Goal: Task Accomplishment & Management: Manage account settings

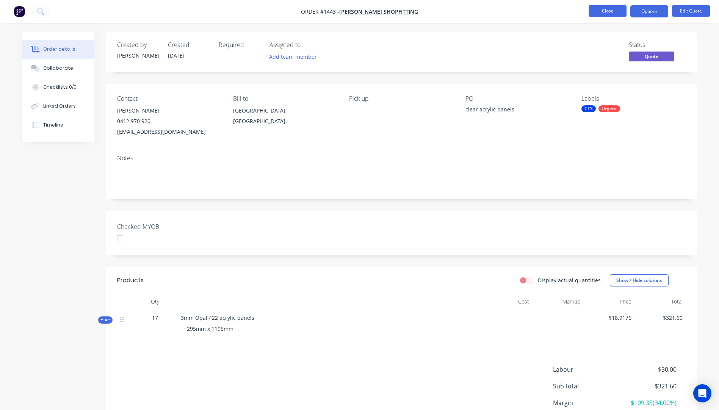
click at [603, 13] on button "Close" at bounding box center [607, 10] width 38 height 11
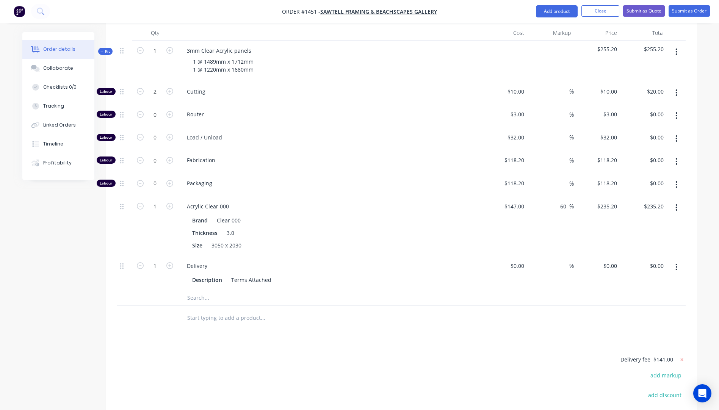
scroll to position [380, 0]
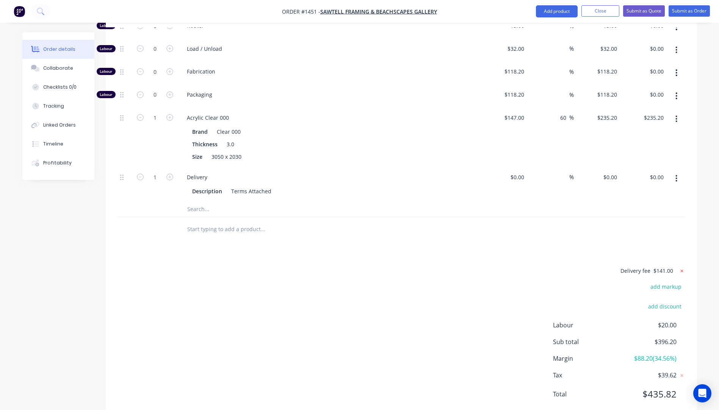
click at [683, 267] on icon at bounding box center [682, 271] width 8 height 8
click at [652, 266] on button "add delivery fee" at bounding box center [661, 271] width 49 height 10
type input "136"
click at [500, 280] on div "Delivery fee Delivery fee Delivery fee name (Optional) 136 136 $0 add markup ad…" at bounding box center [401, 338] width 568 height 144
click at [63, 70] on div "Collaborate" at bounding box center [58, 68] width 30 height 7
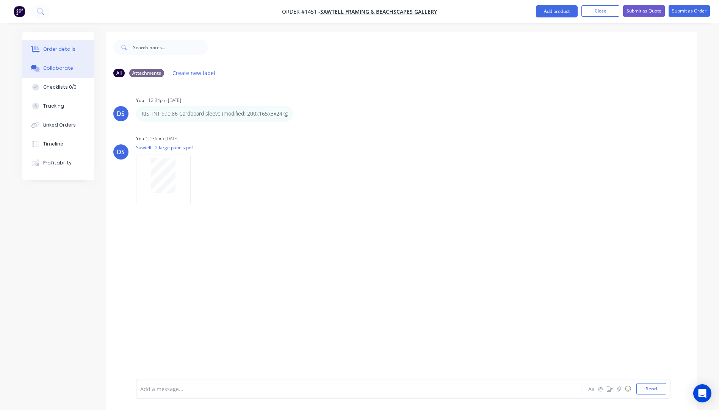
click at [59, 51] on div "Order details" at bounding box center [59, 49] width 32 height 7
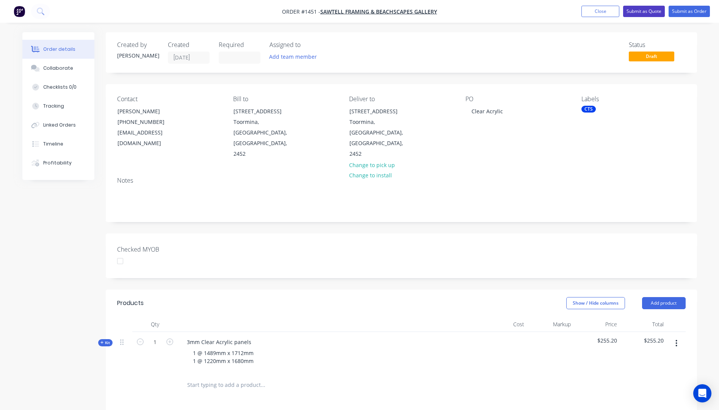
click at [641, 11] on button "Submit as Quote" at bounding box center [644, 11] width 42 height 11
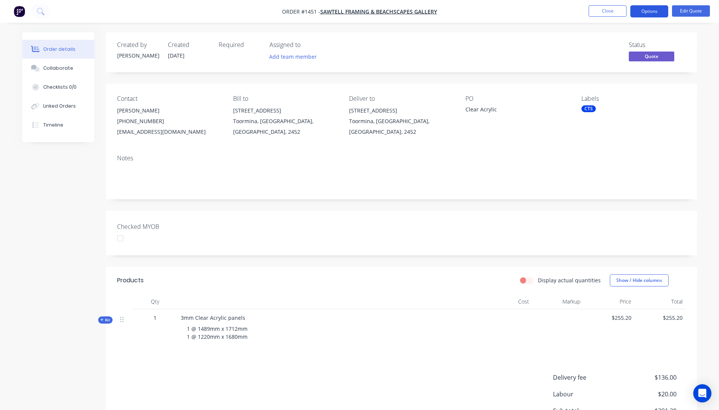
click at [648, 13] on button "Options" at bounding box center [649, 11] width 38 height 12
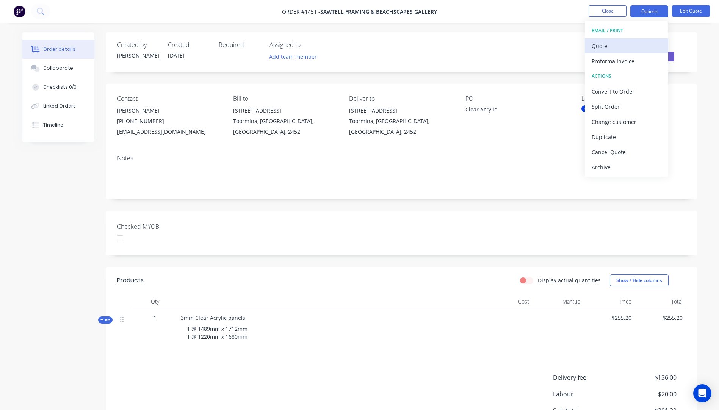
click at [605, 48] on div "Quote" at bounding box center [627, 46] width 70 height 11
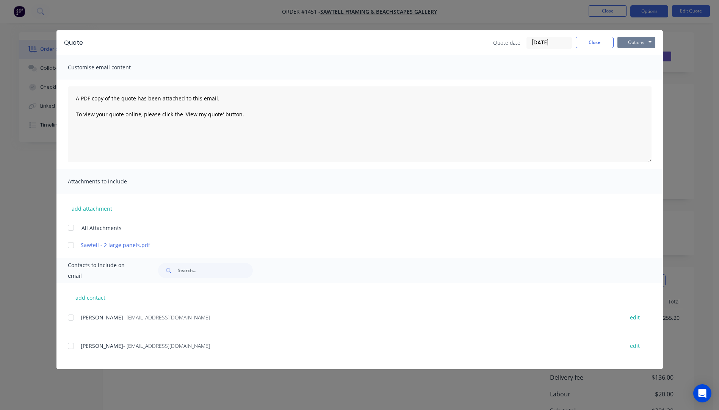
click at [636, 45] on button "Options" at bounding box center [636, 42] width 38 height 11
click at [640, 57] on button "Preview" at bounding box center [641, 56] width 49 height 13
click at [72, 347] on div at bounding box center [70, 345] width 15 height 15
click at [95, 210] on button "add attachment" at bounding box center [92, 208] width 48 height 11
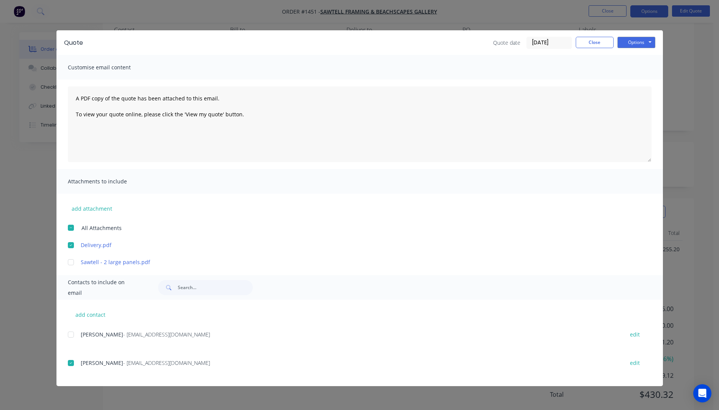
scroll to position [76, 0]
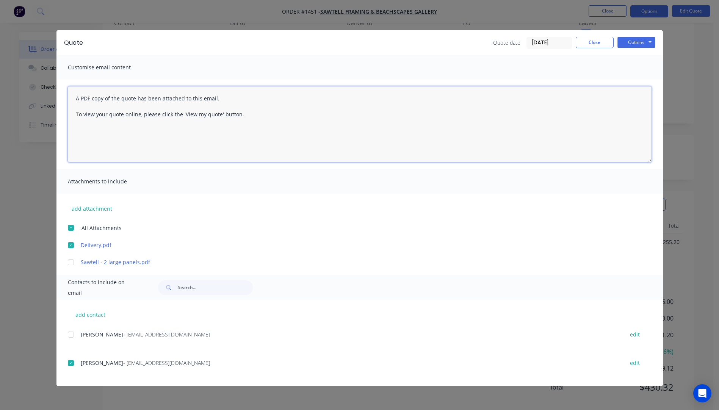
paste textarea "Hi, Please contact us if you have any questions. Regards, Darren sales@allstarp…"
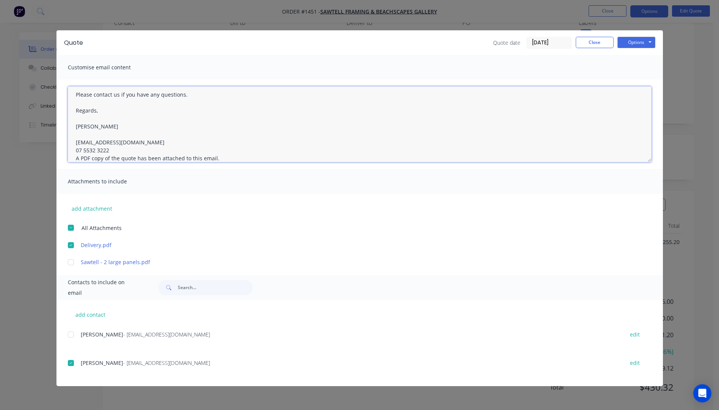
click at [109, 147] on textarea "Hi, Please contact us if you have any questions. Regards, Darren sales@allstarp…" at bounding box center [360, 124] width 584 height 76
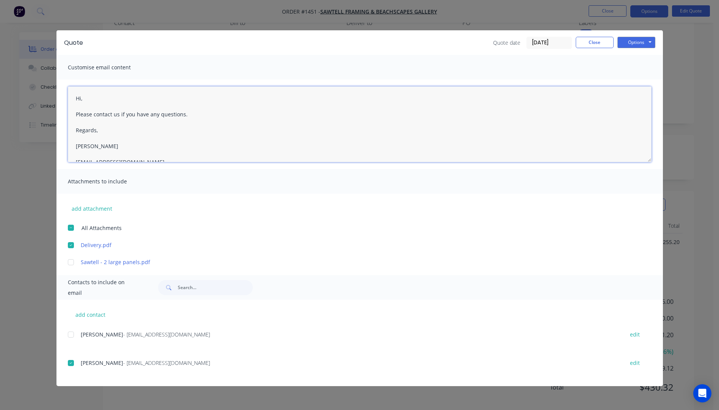
click at [91, 99] on textarea "Hi, Please contact us if you have any questions. Regards, Darren sales@allstarp…" at bounding box center [360, 124] width 584 height 76
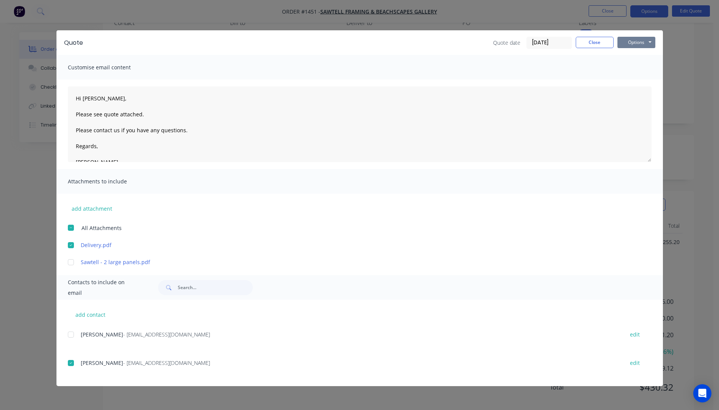
click at [624, 42] on button "Options" at bounding box center [636, 42] width 38 height 11
click at [636, 83] on button "Email" at bounding box center [641, 81] width 49 height 13
type textarea "A PDF copy of the quote has been attached to this email. To view your quote onl…"
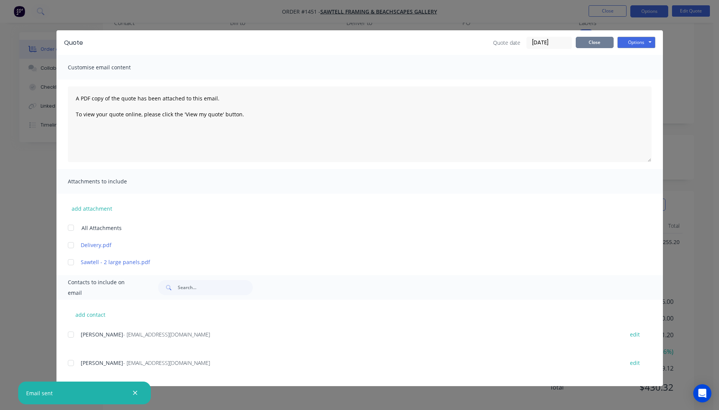
click at [592, 47] on button "Close" at bounding box center [595, 42] width 38 height 11
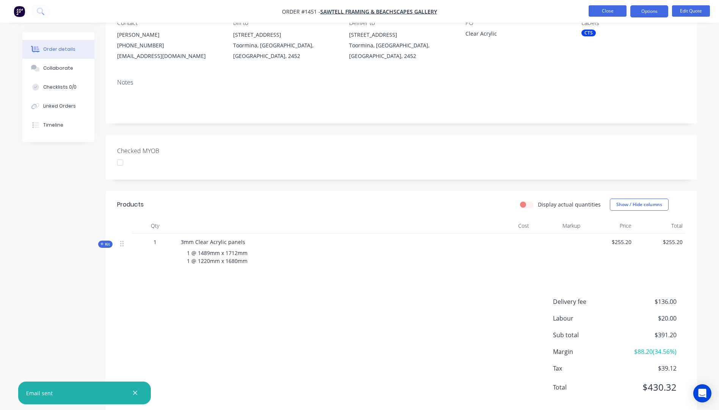
click at [611, 13] on button "Close" at bounding box center [607, 10] width 38 height 11
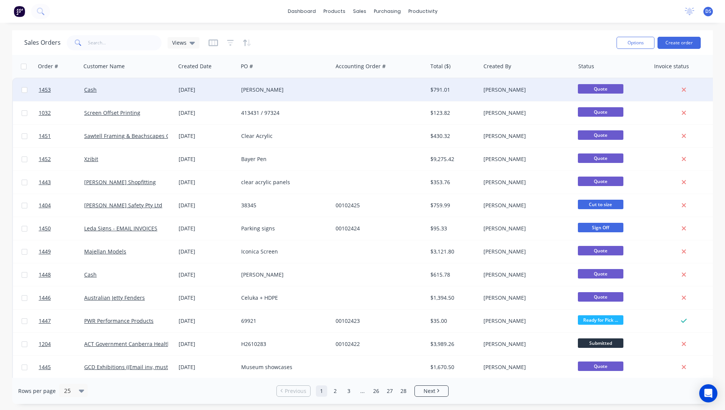
click at [204, 91] on div "[DATE]" at bounding box center [206, 90] width 56 height 8
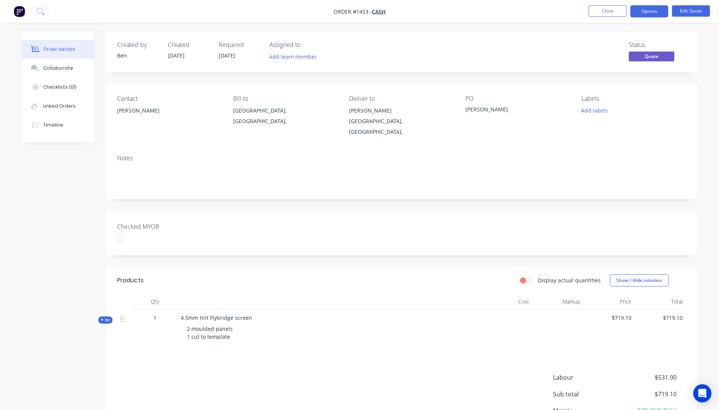
click at [127, 111] on div "Chad" at bounding box center [169, 110] width 104 height 11
click at [692, 12] on button "Edit Quote" at bounding box center [691, 10] width 38 height 11
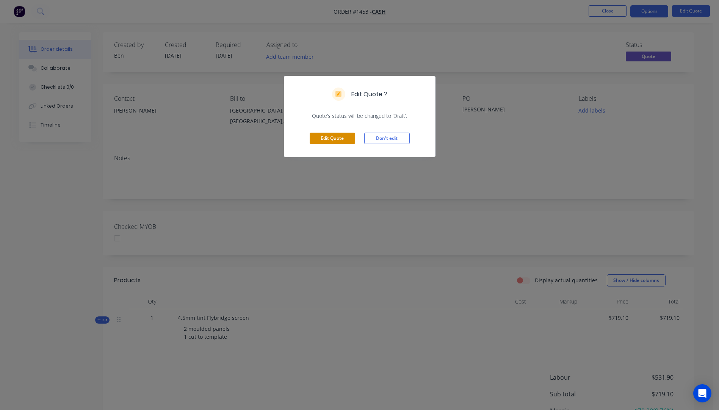
click at [331, 139] on button "Edit Quote" at bounding box center [332, 138] width 45 height 11
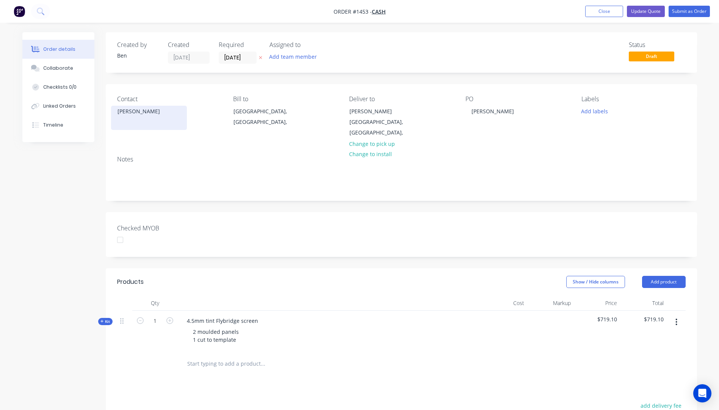
click at [127, 112] on div "Chad" at bounding box center [148, 111] width 63 height 11
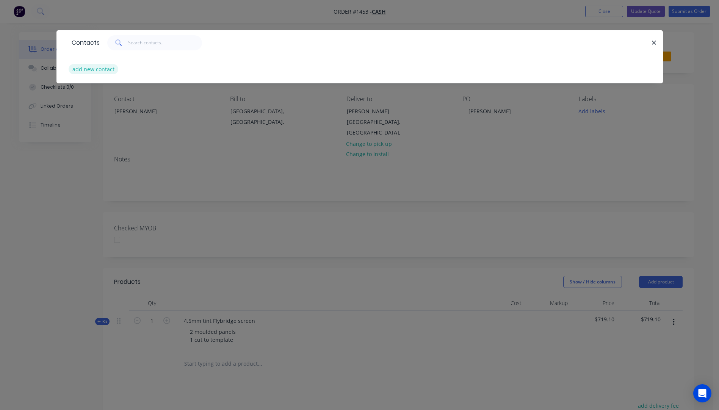
click at [84, 72] on button "add new contact" at bounding box center [94, 69] width 50 height 10
select select "AU"
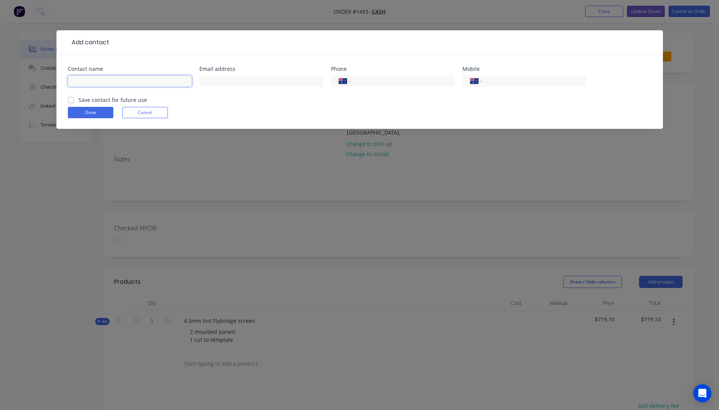
click at [85, 81] on input "text" at bounding box center [130, 80] width 124 height 11
type input "Chad"
click at [496, 81] on input "tel" at bounding box center [532, 81] width 91 height 9
type input "0414 472 435"
click at [88, 116] on button "Done" at bounding box center [90, 112] width 45 height 11
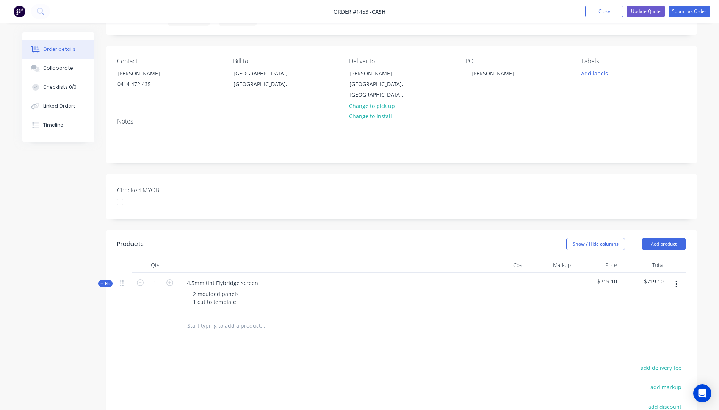
scroll to position [76, 0]
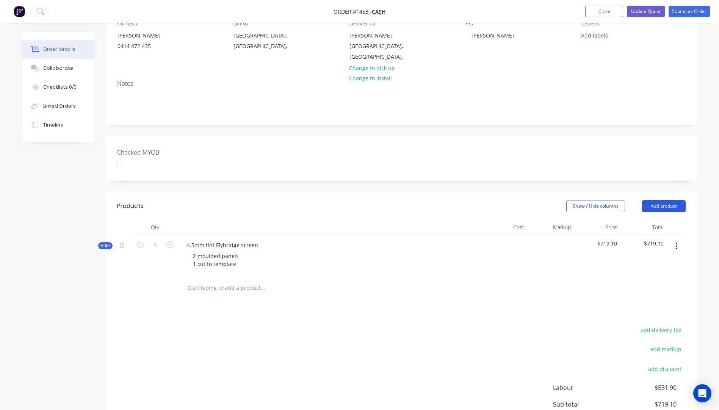
click at [660, 200] on button "Add product" at bounding box center [664, 206] width 44 height 12
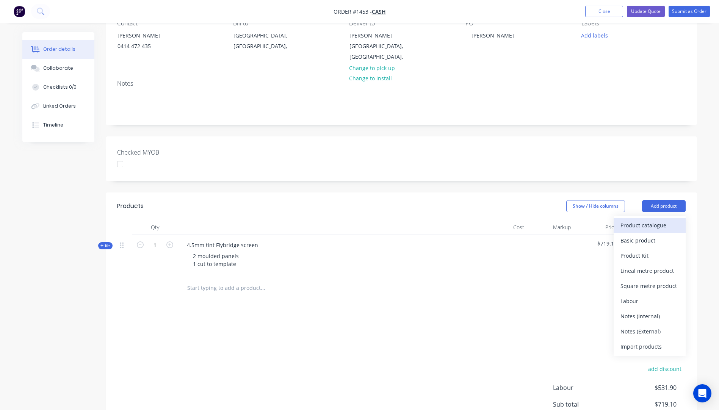
click at [637, 220] on div "Product catalogue" at bounding box center [649, 225] width 58 height 11
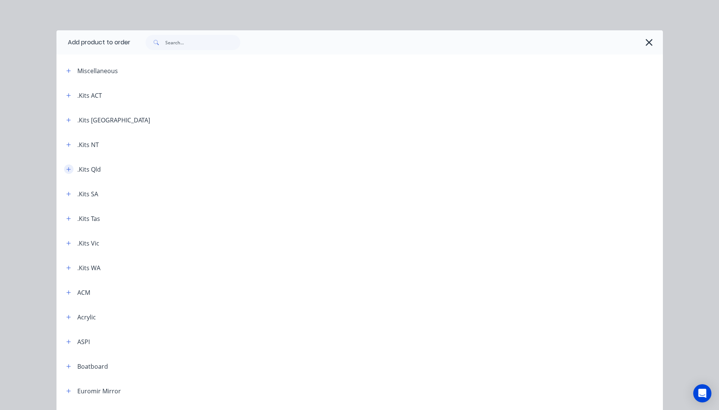
click at [67, 172] on button "button" at bounding box center [68, 168] width 9 height 9
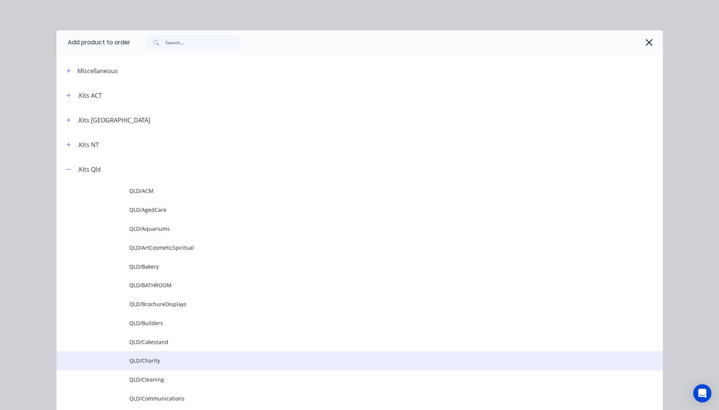
scroll to position [38, 0]
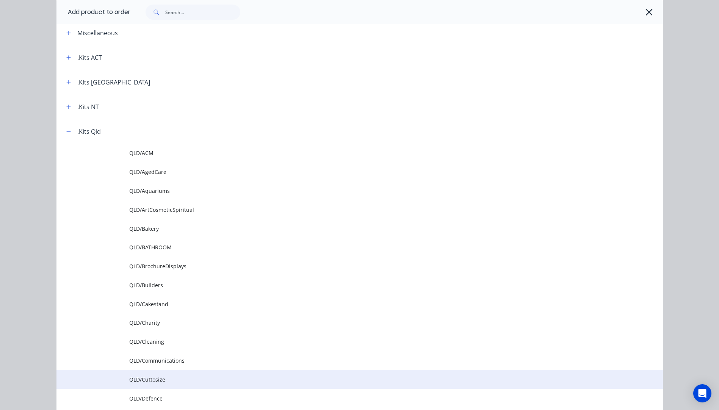
click at [155, 381] on span "QLD/Cuttosize" at bounding box center [342, 380] width 427 height 8
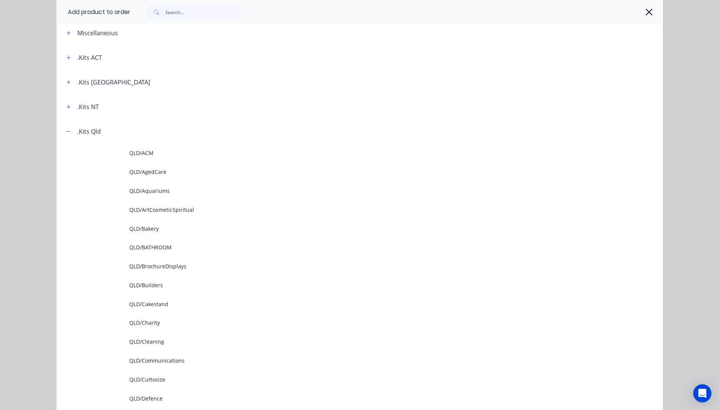
scroll to position [0, 0]
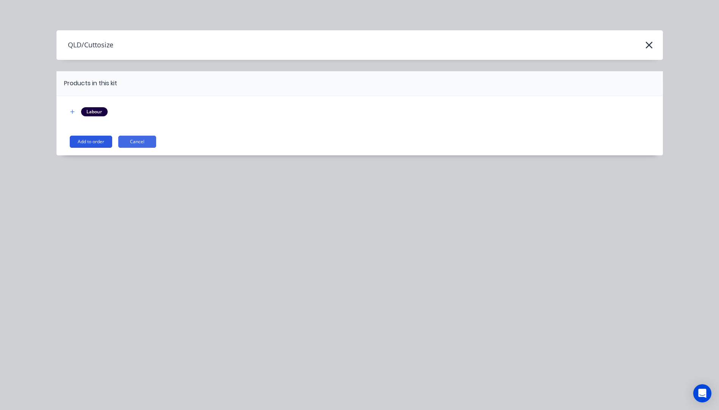
click at [85, 141] on button "Add to order" at bounding box center [91, 142] width 42 height 12
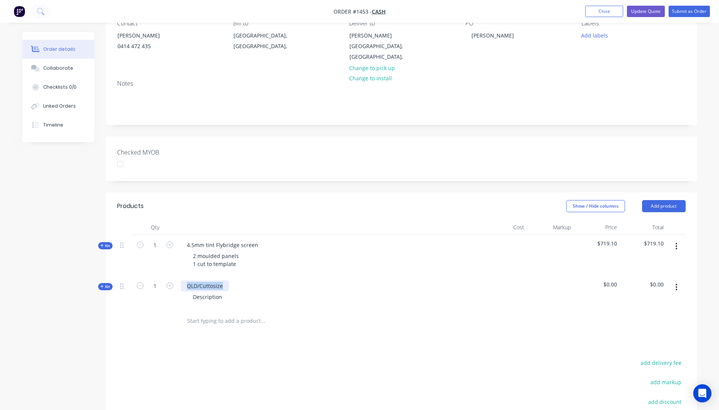
drag, startPoint x: 225, startPoint y: 279, endPoint x: 183, endPoint y: 279, distance: 41.3
click at [183, 280] on div "QLD/Cuttosize" at bounding box center [205, 285] width 48 height 11
click at [214, 291] on div "Description" at bounding box center [207, 296] width 41 height 11
click at [316, 303] on div "4.5mm Clear acrylic 5 sided box 530mm x 205mm x 35mm Cut out as per supplied dr…" at bounding box center [329, 296] width 303 height 41
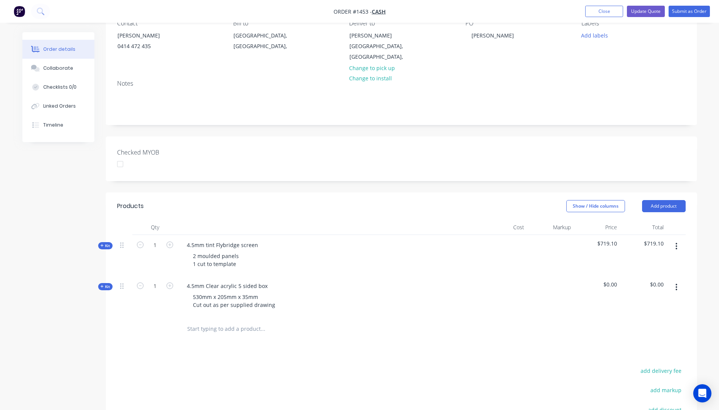
click at [100, 285] on icon at bounding box center [101, 287] width 3 height 4
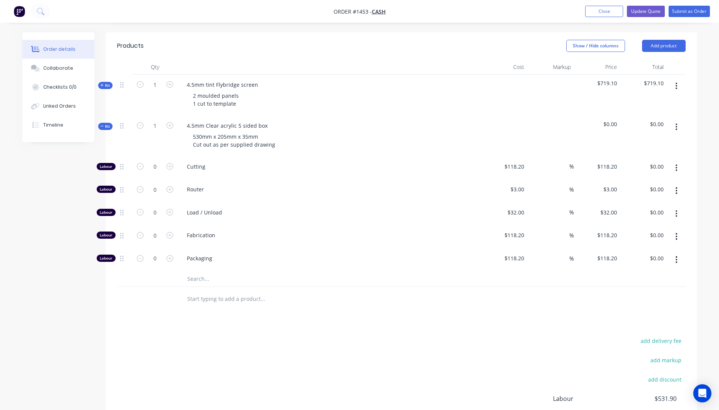
scroll to position [265, 0]
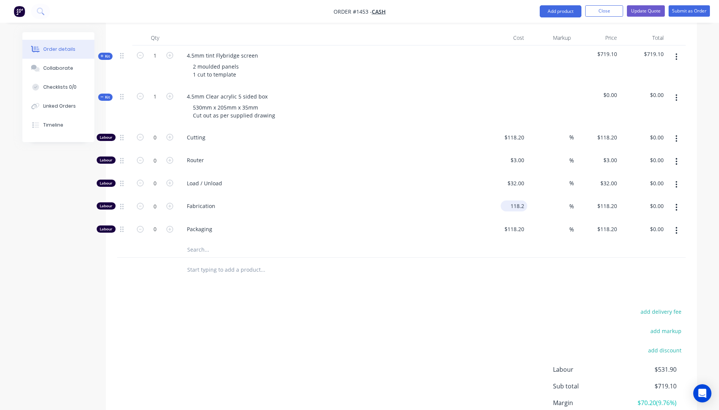
click at [513, 200] on input "118.2" at bounding box center [515, 205] width 23 height 11
click at [513, 200] on input "118.2" at bounding box center [518, 205] width 17 height 11
type input "$177.27"
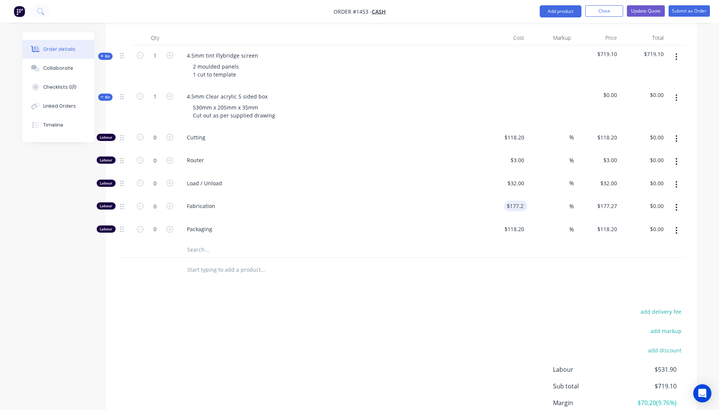
click at [472, 196] on div "Fabrication" at bounding box center [329, 207] width 303 height 23
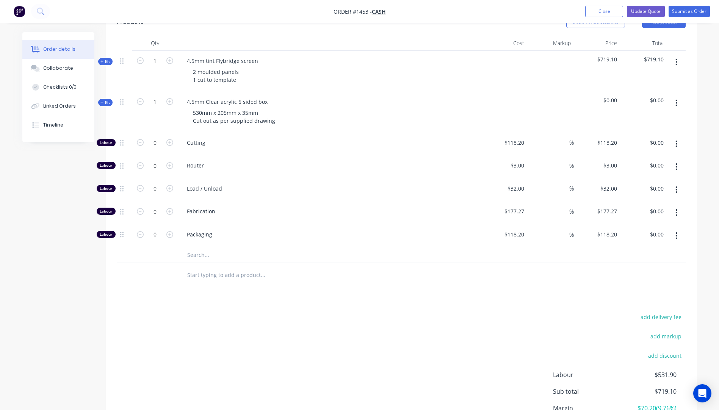
scroll to position [247, 0]
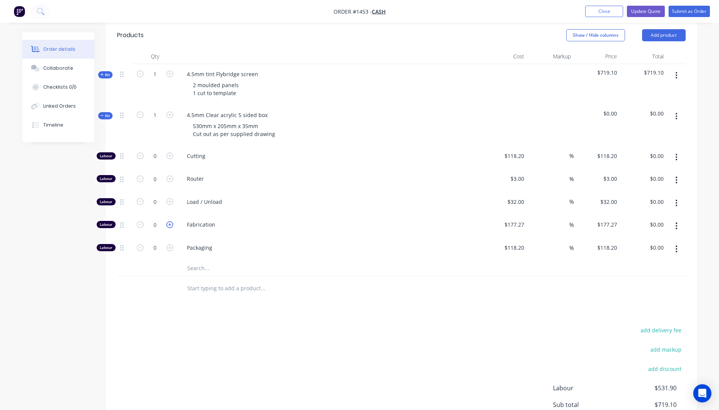
click at [172, 221] on icon "button" at bounding box center [169, 224] width 7 height 7
type input "1"
type input "$177.27"
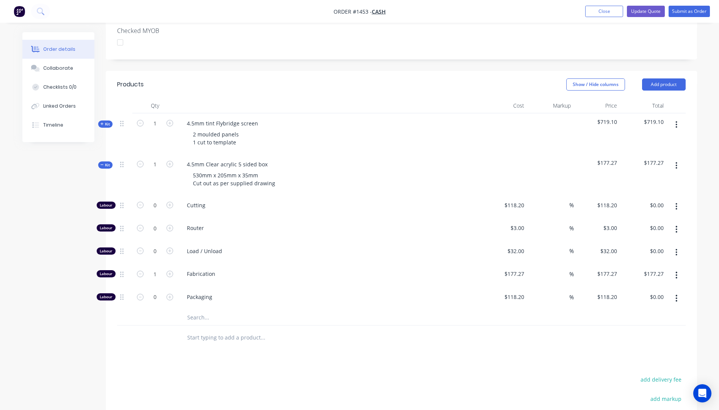
scroll to position [171, 0]
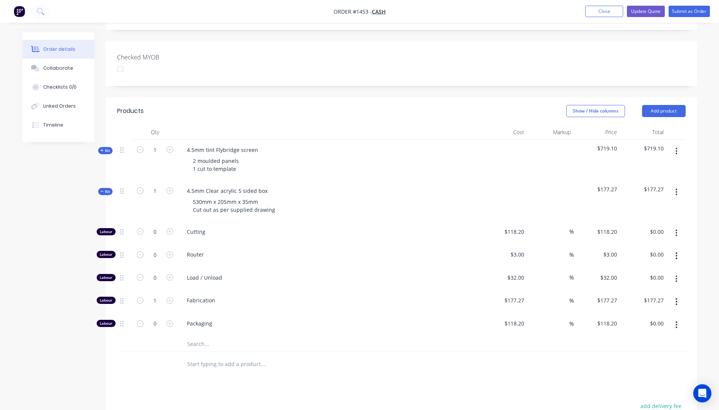
click at [102, 149] on icon at bounding box center [101, 150] width 3 height 3
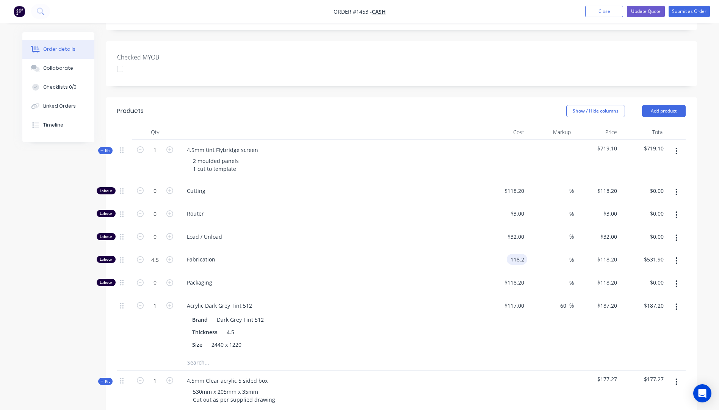
click at [516, 254] on input "118.2" at bounding box center [518, 259] width 17 height 11
type input "$362.80"
type input "$1,632.60"
click at [430, 249] on div "Fabrication" at bounding box center [329, 260] width 303 height 23
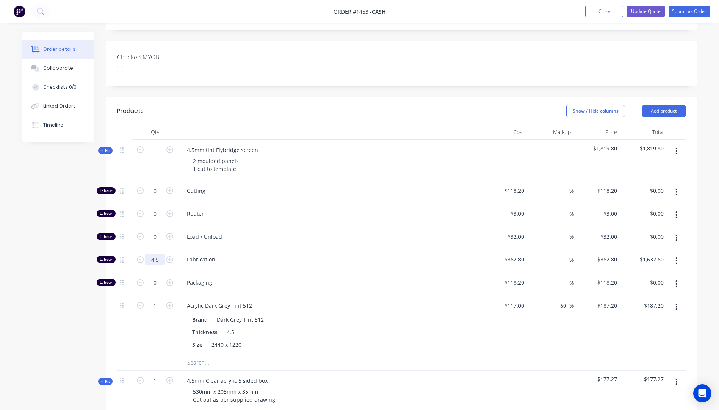
click at [155, 254] on input "4.5" at bounding box center [155, 259] width 20 height 11
type input "1"
type input "$362.80"
click at [404, 187] on span "Cutting" at bounding box center [332, 191] width 291 height 8
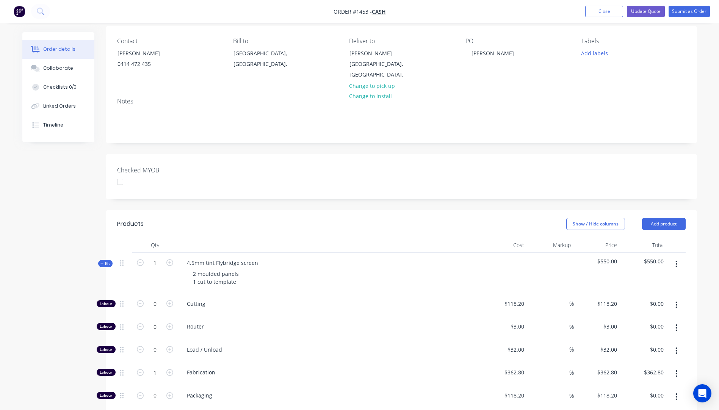
scroll to position [58, 0]
click at [643, 13] on button "Update Quote" at bounding box center [646, 11] width 38 height 11
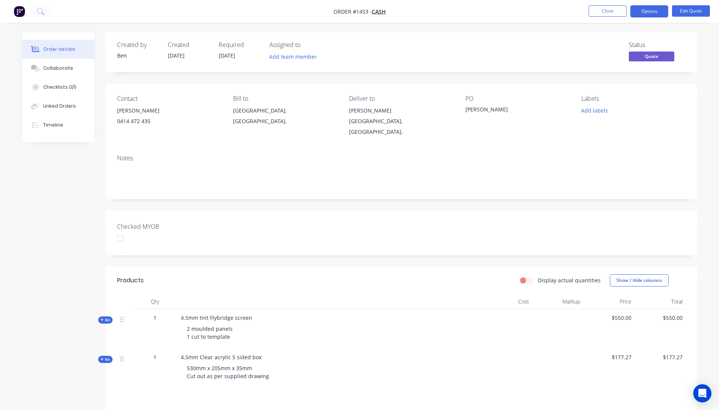
click at [643, 13] on button "Options" at bounding box center [649, 11] width 38 height 12
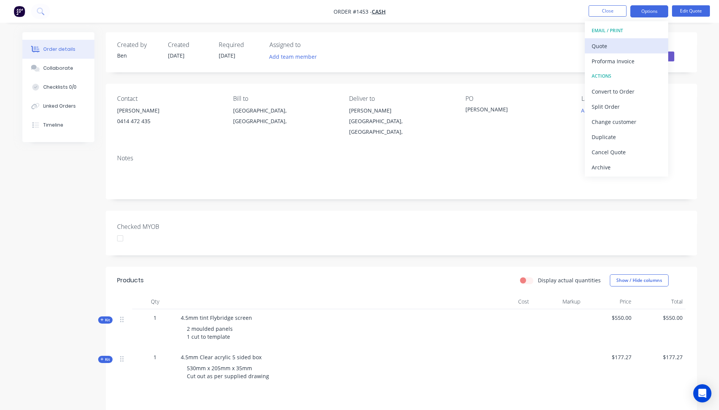
click at [597, 48] on div "Quote" at bounding box center [627, 46] width 70 height 11
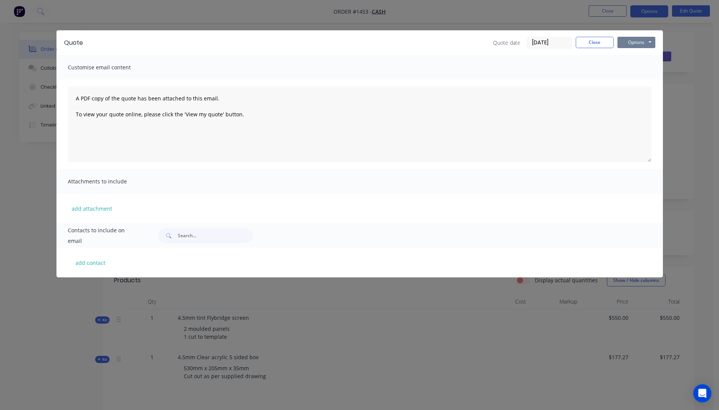
click at [624, 44] on button "Options" at bounding box center [636, 42] width 38 height 11
click at [637, 56] on button "Preview" at bounding box center [641, 56] width 49 height 13
click at [600, 44] on button "Close" at bounding box center [595, 42] width 38 height 11
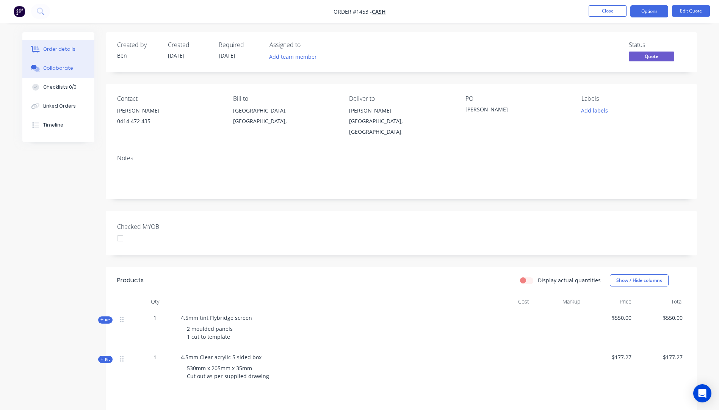
click at [59, 70] on div "Collaborate" at bounding box center [58, 68] width 30 height 7
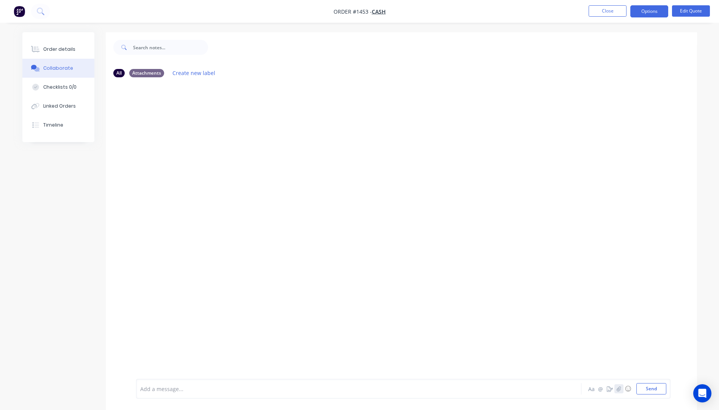
click at [619, 390] on icon "button" at bounding box center [619, 388] width 4 height 5
click at [641, 388] on button "Send" at bounding box center [651, 388] width 30 height 11
click at [60, 51] on div "Order details" at bounding box center [59, 49] width 32 height 7
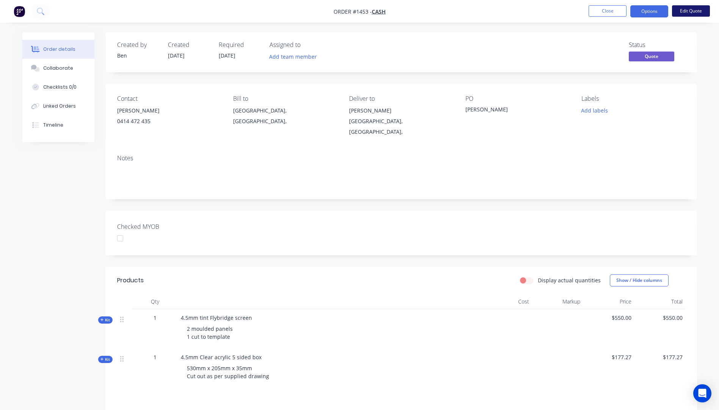
click at [686, 13] on button "Edit Quote" at bounding box center [691, 10] width 38 height 11
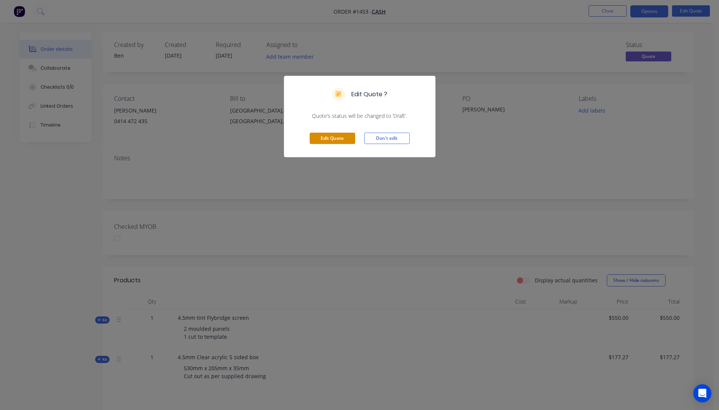
click at [344, 141] on button "Edit Quote" at bounding box center [332, 138] width 45 height 11
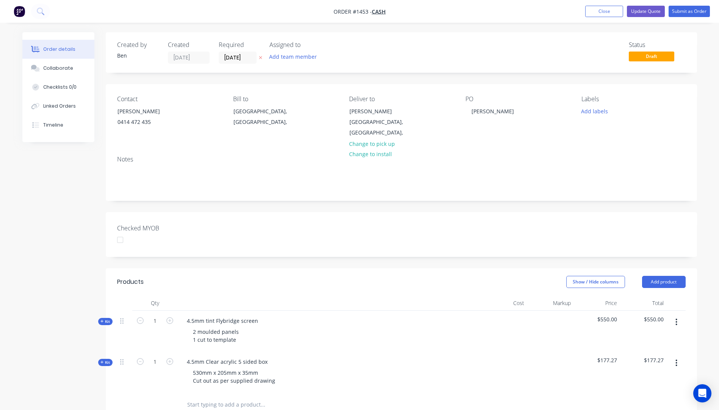
click at [259, 57] on icon at bounding box center [260, 57] width 3 height 3
click at [645, 12] on button "Update Quote" at bounding box center [646, 11] width 38 height 11
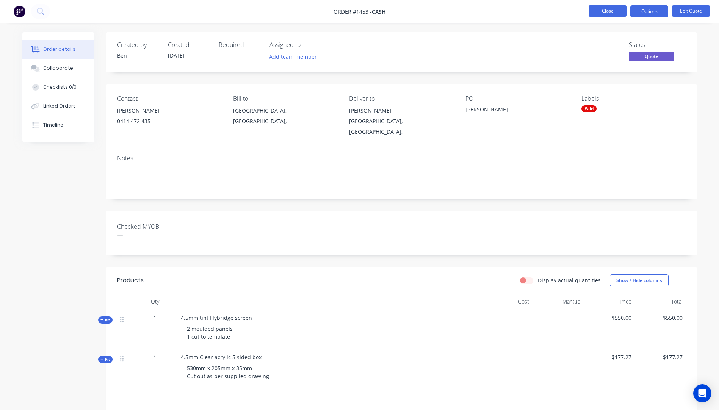
click at [614, 11] on button "Close" at bounding box center [607, 10] width 38 height 11
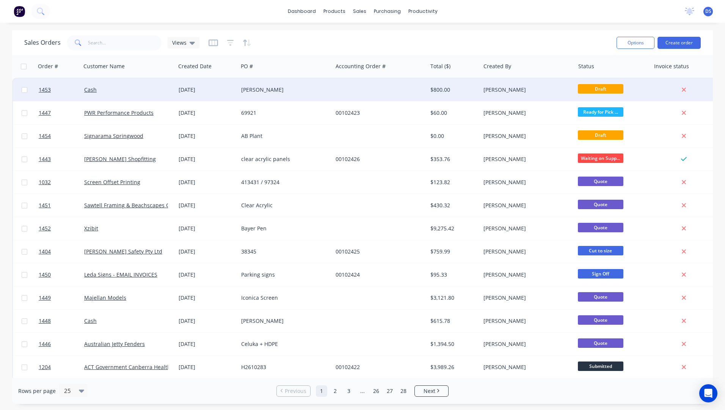
click at [191, 91] on div "[DATE]" at bounding box center [206, 90] width 56 height 8
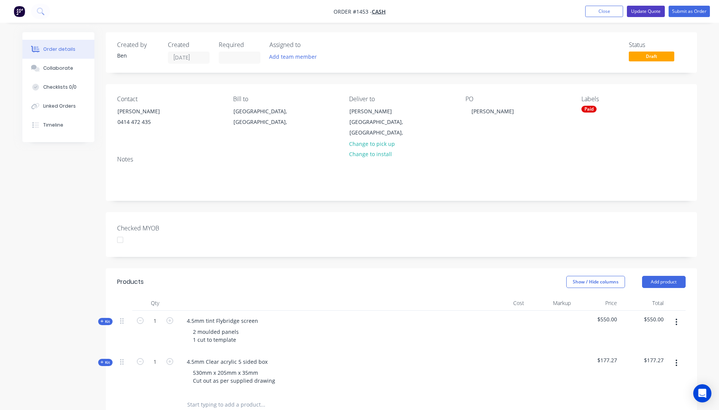
click at [646, 11] on button "Update Quote" at bounding box center [646, 11] width 38 height 11
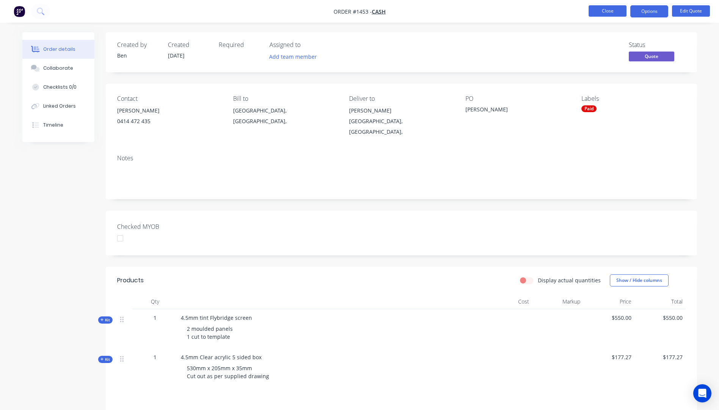
click at [608, 14] on button "Close" at bounding box center [607, 10] width 38 height 11
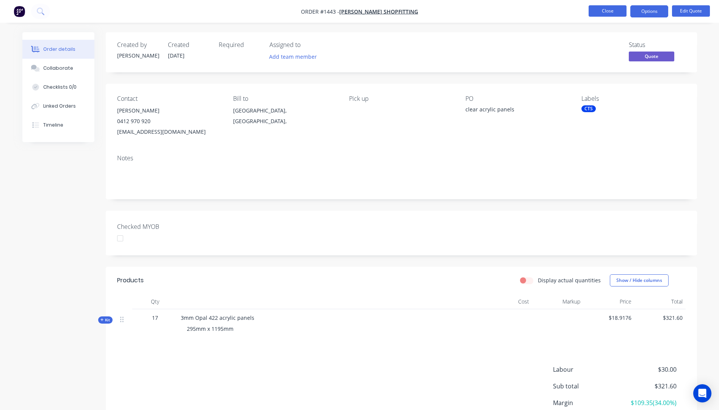
click at [604, 14] on button "Close" at bounding box center [607, 10] width 38 height 11
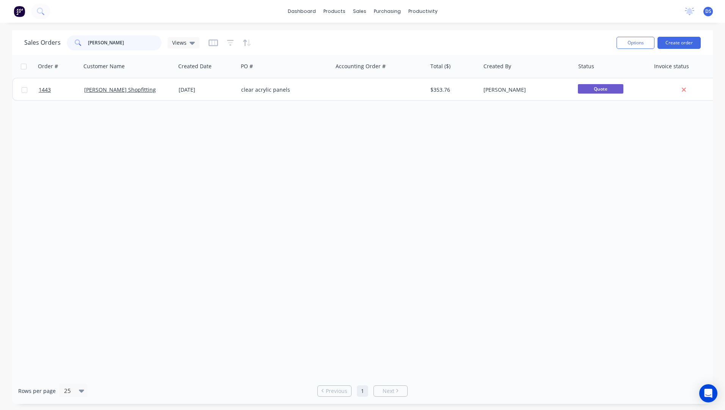
drag, startPoint x: 119, startPoint y: 43, endPoint x: 78, endPoint y: 44, distance: 40.9
click at [78, 44] on div "[PERSON_NAME]" at bounding box center [114, 42] width 95 height 15
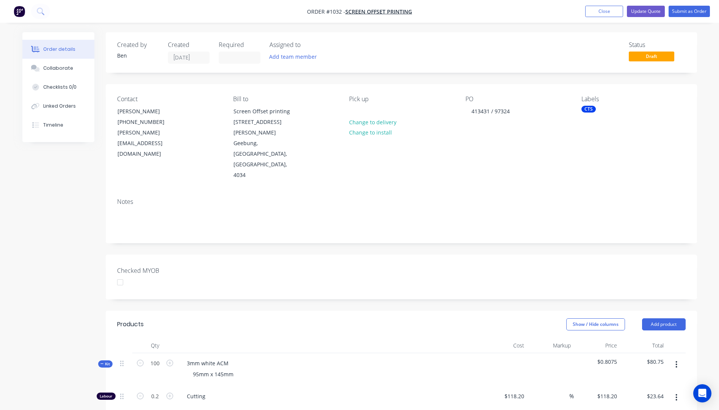
scroll to position [213, 0]
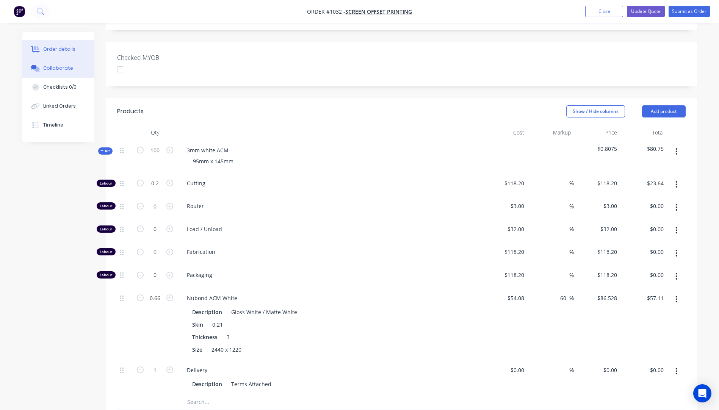
click at [61, 69] on div "Collaborate" at bounding box center [58, 68] width 30 height 7
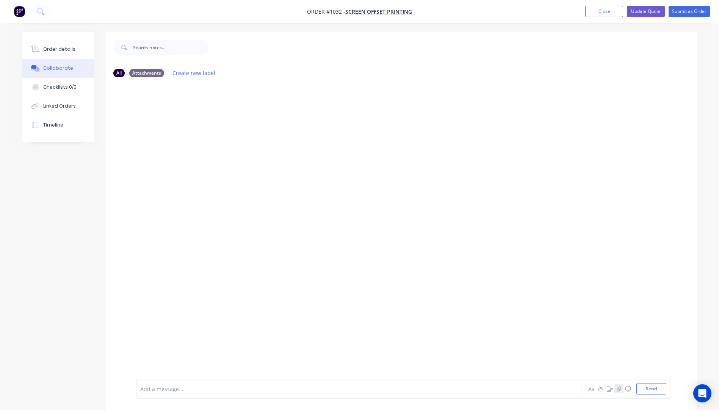
click at [619, 387] on icon "button" at bounding box center [618, 388] width 5 height 5
click at [616, 390] on icon "button" at bounding box center [618, 388] width 5 height 5
click at [650, 388] on button "Send" at bounding box center [651, 388] width 30 height 11
click at [56, 49] on div "Order details" at bounding box center [59, 49] width 32 height 7
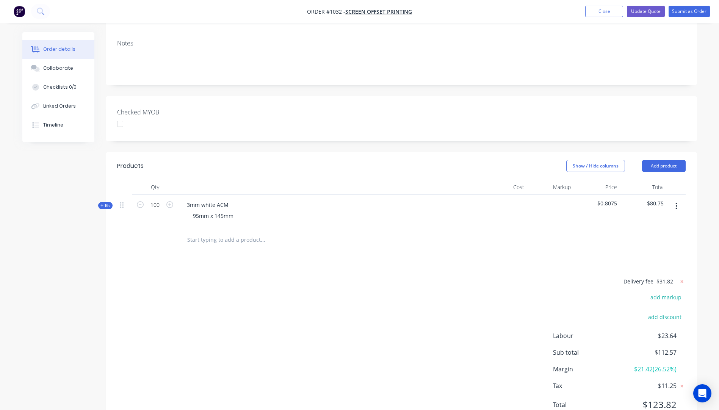
scroll to position [121, 0]
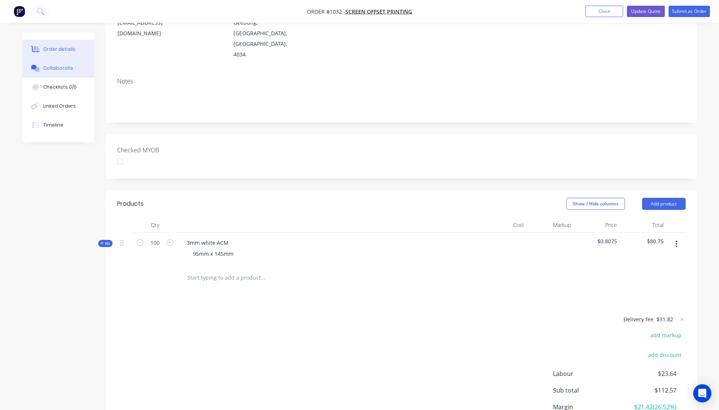
click at [68, 69] on div "Collaborate" at bounding box center [58, 68] width 30 height 7
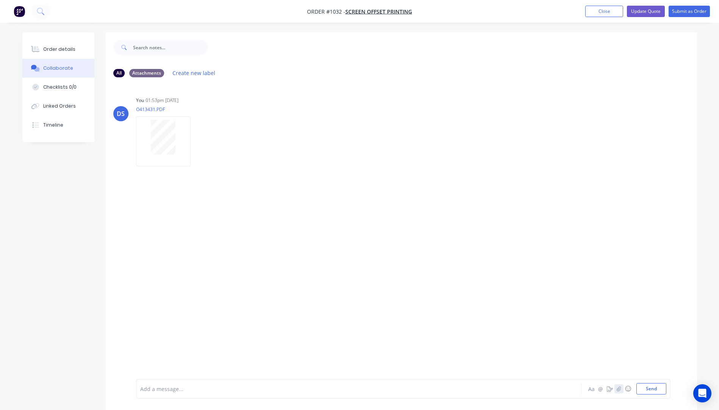
click at [621, 391] on button "button" at bounding box center [618, 388] width 9 height 9
click at [653, 392] on button "Send" at bounding box center [651, 388] width 30 height 11
click at [58, 48] on div "Order details" at bounding box center [59, 49] width 32 height 7
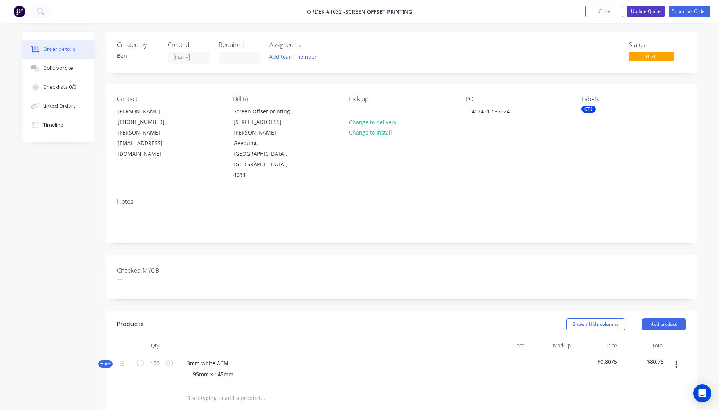
click at [641, 9] on button "Update Quote" at bounding box center [646, 11] width 38 height 11
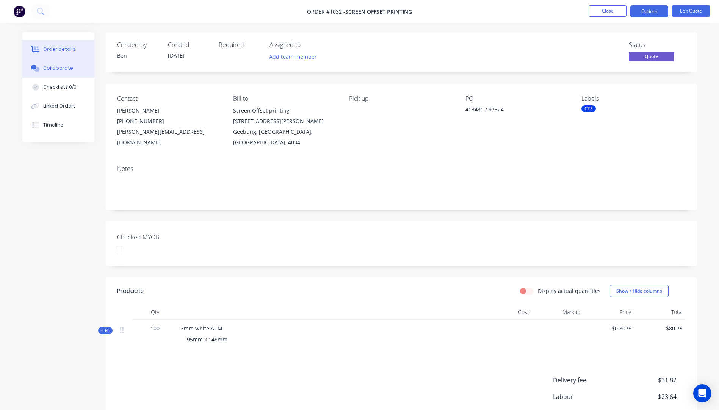
click at [63, 72] on button "Collaborate" at bounding box center [58, 68] width 72 height 19
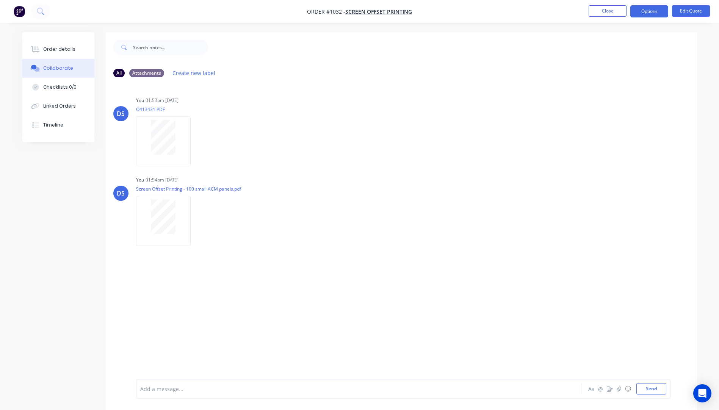
click at [180, 389] on div at bounding box center [338, 389] width 394 height 8
click at [627, 393] on button "☺" at bounding box center [627, 388] width 9 height 9
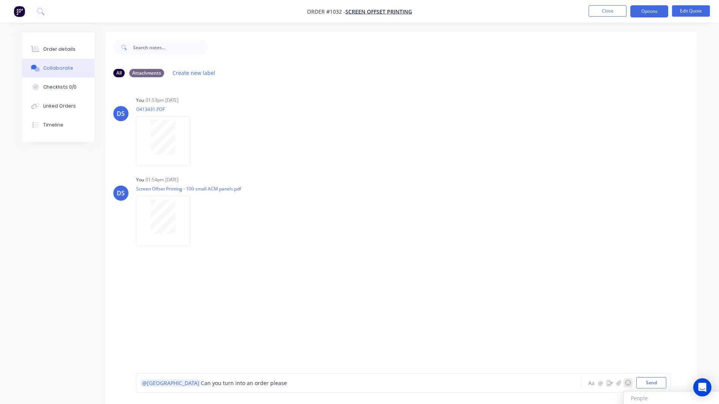
click at [665, 398] on h3 "People" at bounding box center [680, 398] width 111 height 13
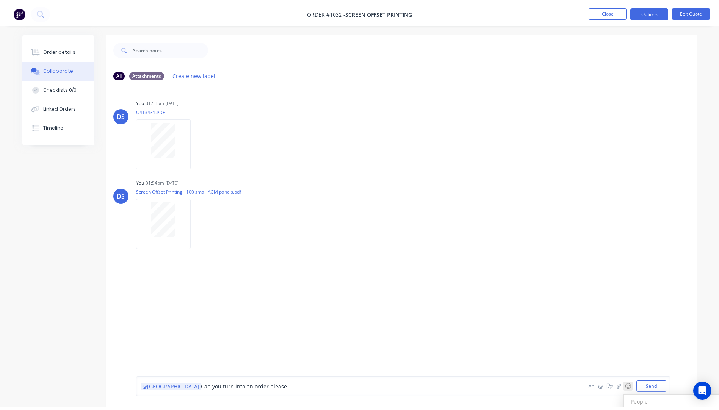
scroll to position [11, 0]
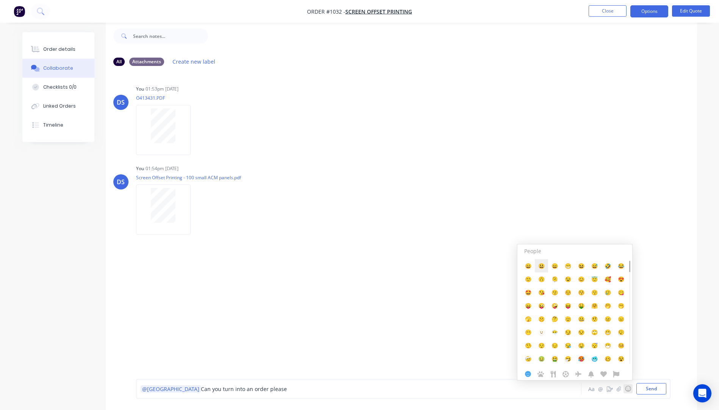
click at [544, 267] on span "😃" at bounding box center [541, 265] width 6 height 7
click at [335, 326] on div "DS You 01:53pm 09/09/25 O413431.PDF Labels Download Delete DS You 01:54pm 09/09…" at bounding box center [401, 220] width 591 height 296
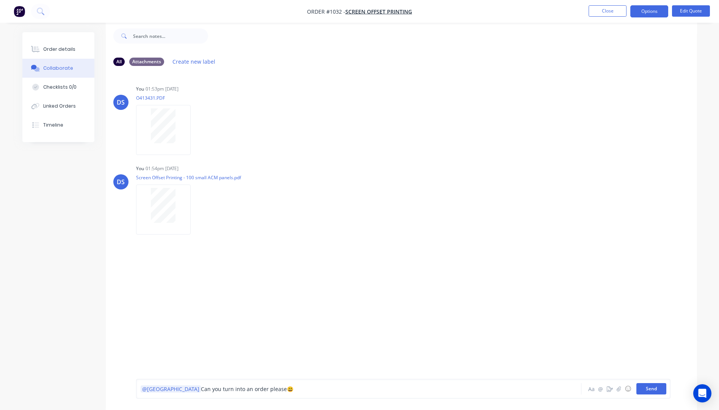
click at [658, 390] on button "Send" at bounding box center [651, 388] width 30 height 11
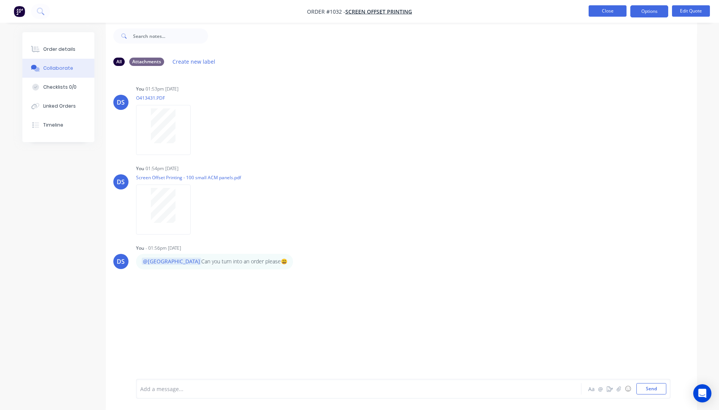
click at [598, 10] on button "Close" at bounding box center [607, 10] width 38 height 11
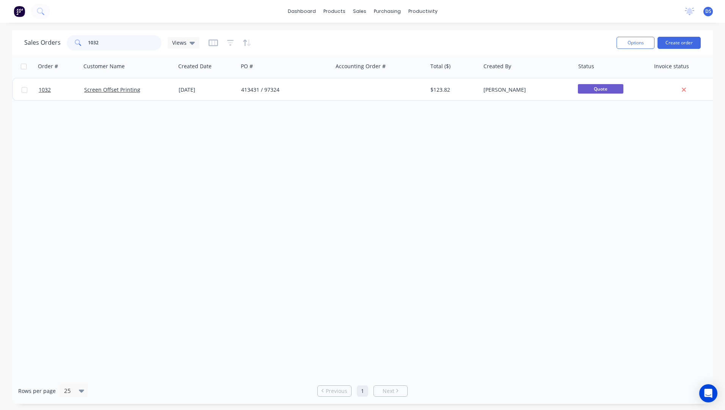
drag, startPoint x: 110, startPoint y: 44, endPoint x: 56, endPoint y: 45, distance: 53.8
click at [56, 45] on div "Sales Orders 1032 Views" at bounding box center [111, 42] width 175 height 15
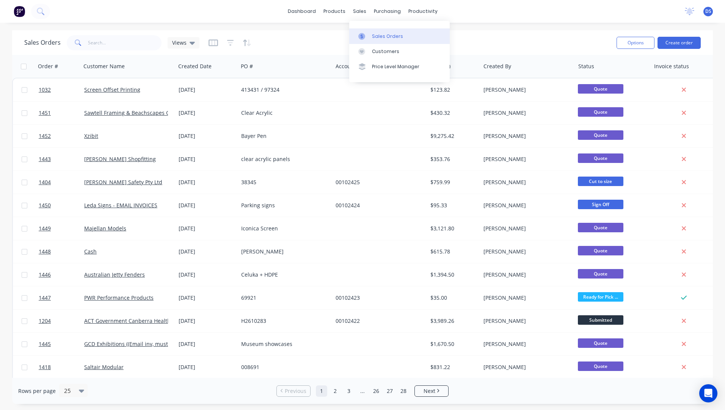
click at [379, 38] on div "Sales Orders" at bounding box center [387, 36] width 31 height 7
click at [134, 44] on input "text" at bounding box center [125, 42] width 74 height 15
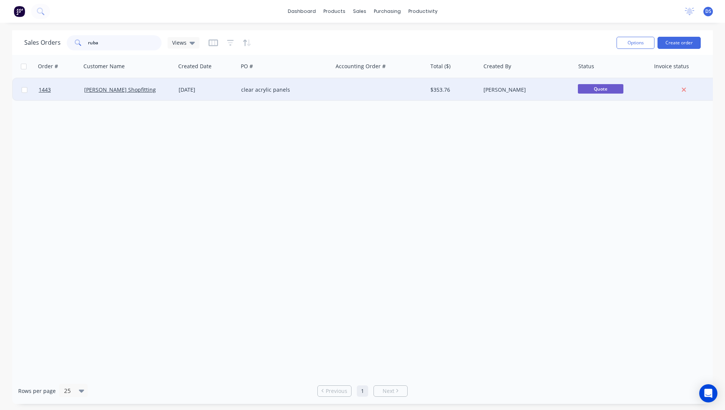
type input "ruba"
click at [258, 92] on div "clear acrylic panels" at bounding box center [283, 90] width 84 height 8
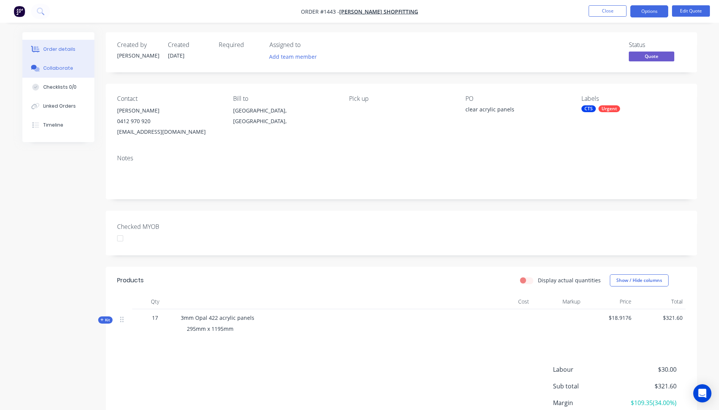
click at [55, 71] on div "Collaborate" at bounding box center [58, 68] width 30 height 7
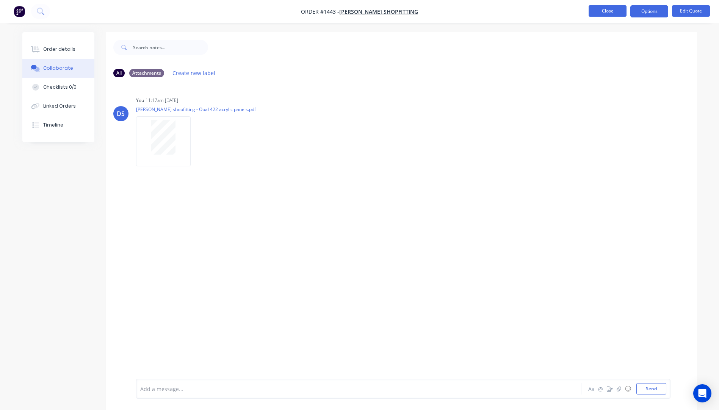
click at [618, 11] on button "Close" at bounding box center [607, 10] width 38 height 11
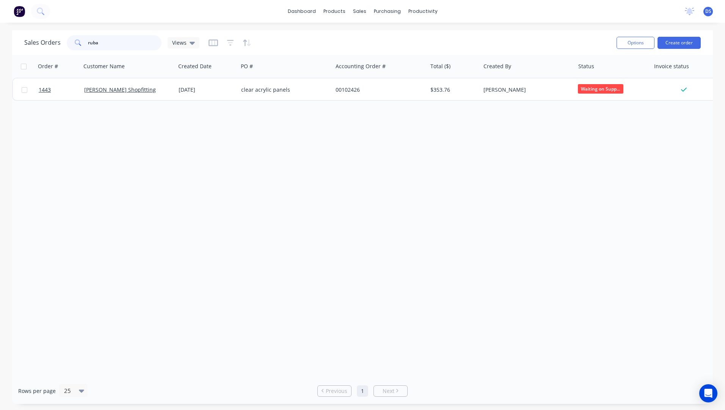
drag, startPoint x: 117, startPoint y: 45, endPoint x: 68, endPoint y: 45, distance: 48.9
click at [68, 45] on div "ruba" at bounding box center [114, 42] width 95 height 15
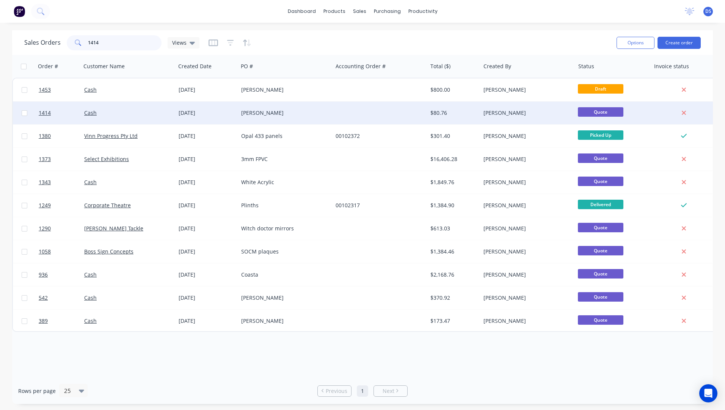
type input "1414"
click at [257, 116] on div "Ashleigh Gerardis" at bounding box center [283, 113] width 84 height 8
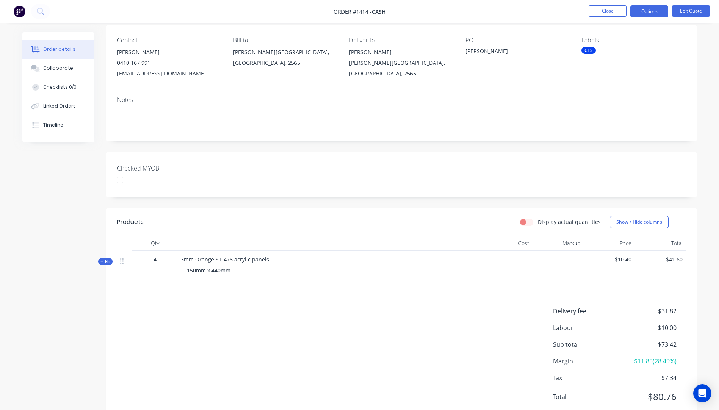
scroll to position [76, 0]
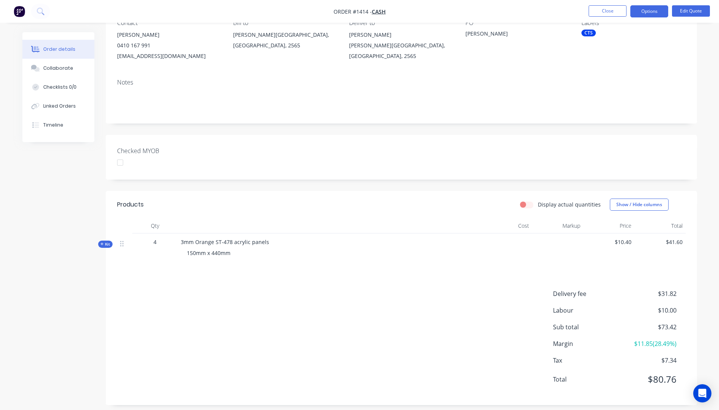
click at [103, 244] on icon at bounding box center [101, 244] width 3 height 4
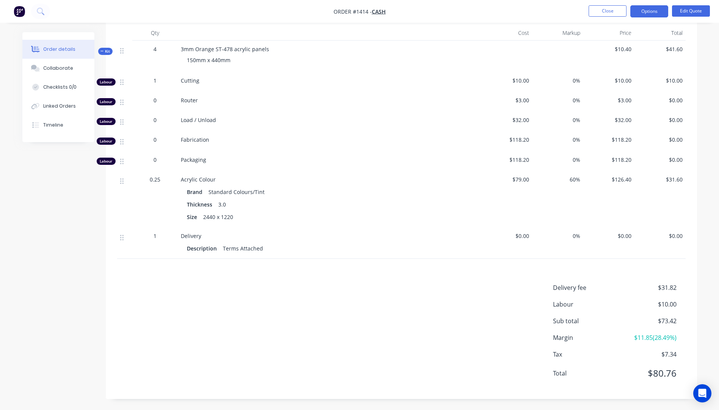
scroll to position [269, 0]
click at [609, 11] on button "Close" at bounding box center [607, 10] width 38 height 11
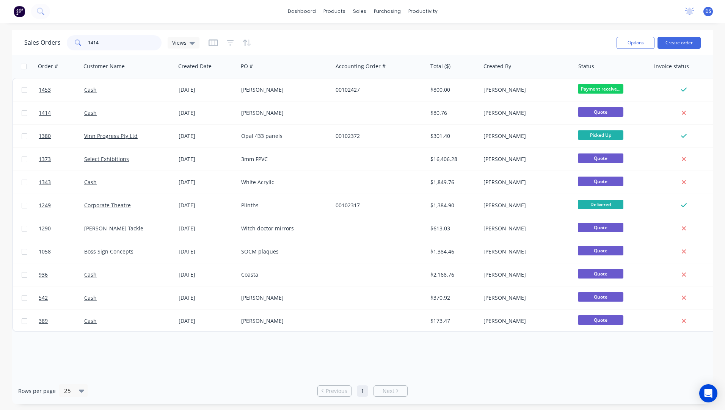
drag, startPoint x: 112, startPoint y: 43, endPoint x: 78, endPoint y: 47, distance: 33.9
click at [78, 47] on div "1414" at bounding box center [114, 42] width 95 height 15
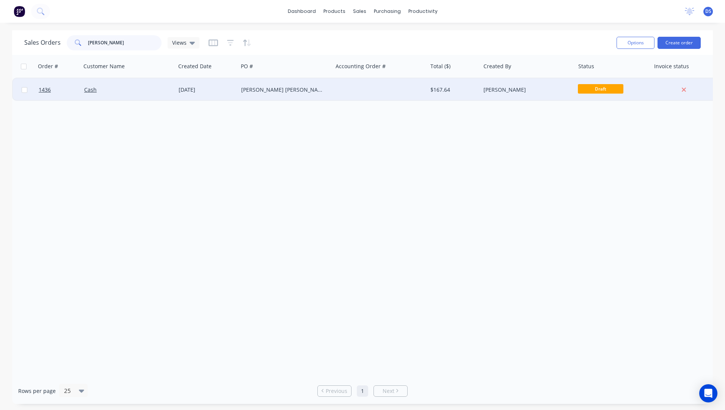
type input "meredith"
click at [176, 94] on div "[DATE]" at bounding box center [206, 89] width 63 height 23
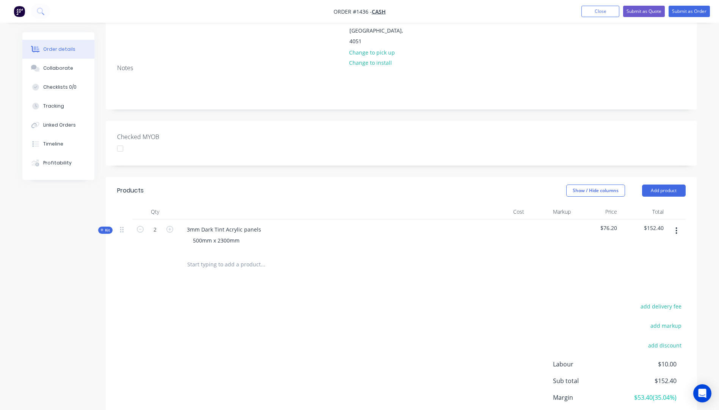
scroll to position [162, 0]
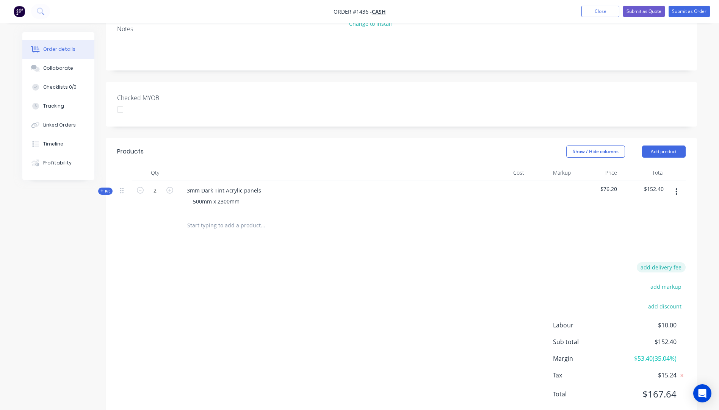
click at [672, 262] on button "add delivery fee" at bounding box center [661, 267] width 49 height 10
type input "45"
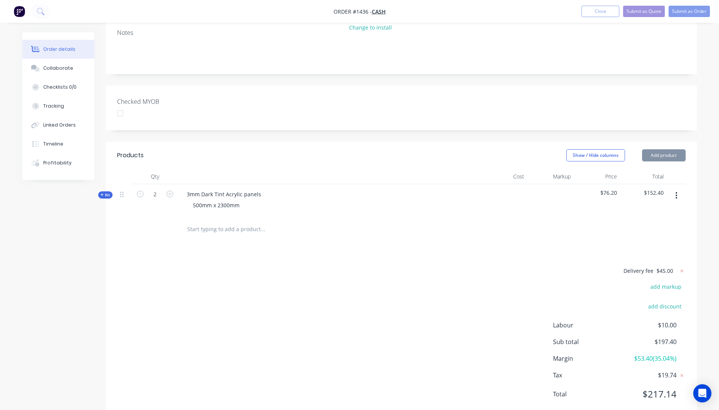
click at [509, 266] on div "Delivery fee $45.00 add markup add discount Labour $10.00 Sub total $197.40 Mar…" at bounding box center [401, 337] width 568 height 142
click at [682, 267] on icon at bounding box center [682, 271] width 8 height 8
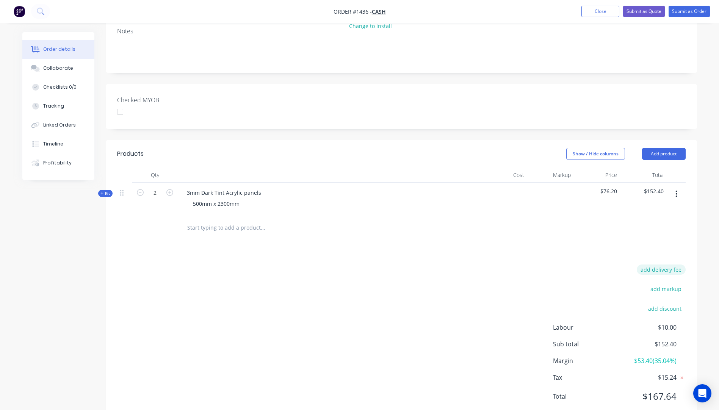
click at [667, 264] on button "add delivery fee" at bounding box center [661, 269] width 49 height 10
click at [667, 264] on input at bounding box center [656, 269] width 34 height 11
type input "60"
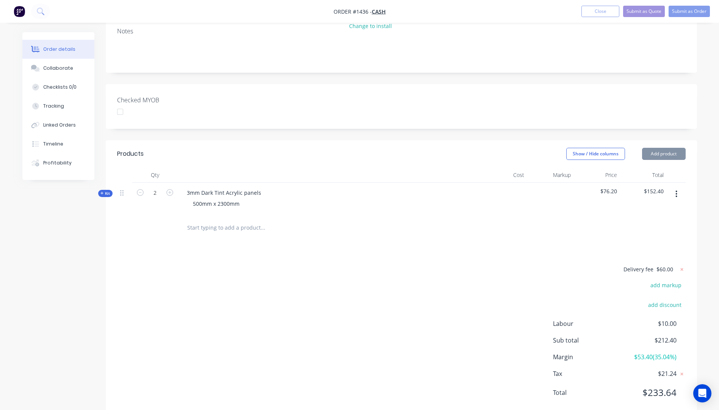
click at [490, 292] on div "Delivery fee $60.00 add markup add discount Labour $10.00 Sub total $212.40 Mar…" at bounding box center [401, 335] width 568 height 142
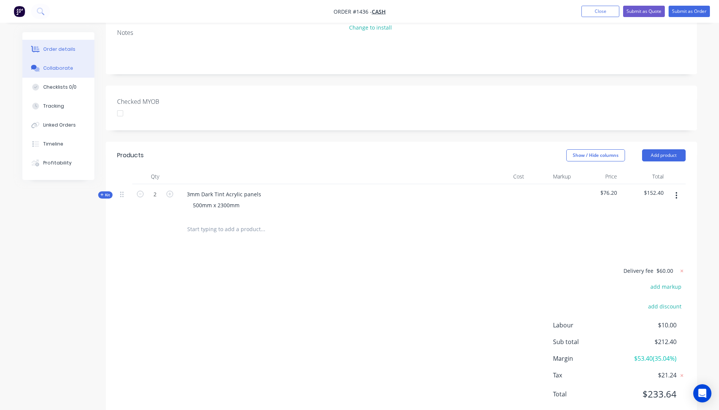
click at [69, 67] on div "Collaborate" at bounding box center [58, 68] width 30 height 7
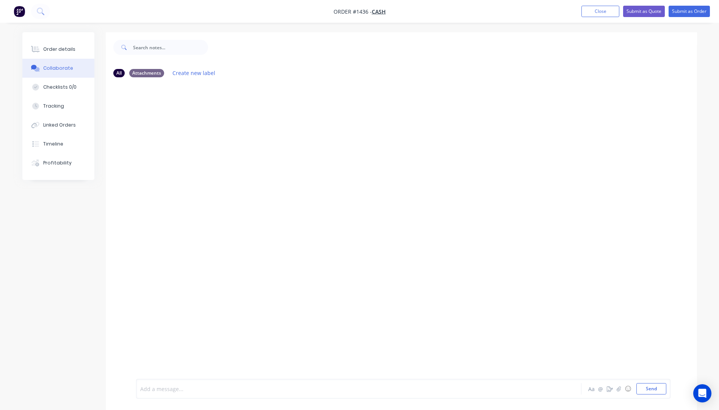
click at [177, 387] on div at bounding box center [338, 389] width 394 height 8
click at [54, 48] on div "Order details" at bounding box center [59, 49] width 32 height 7
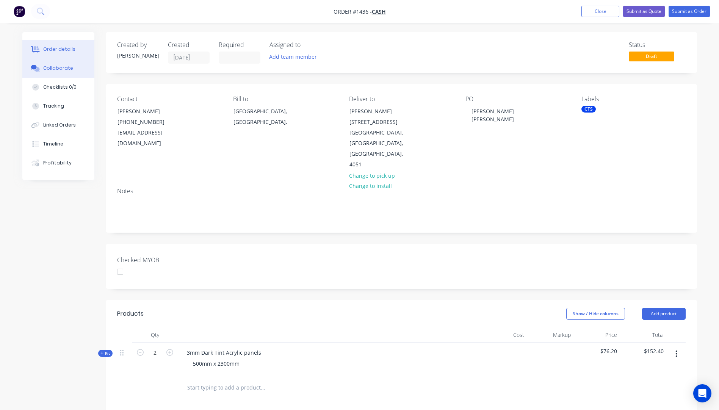
click at [66, 70] on div "Collaborate" at bounding box center [58, 68] width 30 height 7
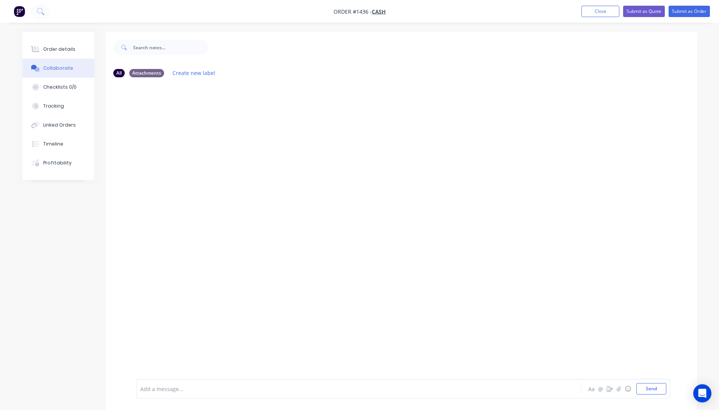
click at [178, 389] on div at bounding box center [338, 389] width 394 height 8
click at [176, 390] on div "Fastrider" at bounding box center [338, 389] width 394 height 8
click at [237, 389] on div "Fastrider $26.46+ Cardboard sleeve" at bounding box center [338, 389] width 394 height 8
click at [649, 393] on button "Send" at bounding box center [651, 388] width 30 height 11
click at [70, 50] on div "Order details" at bounding box center [59, 49] width 32 height 7
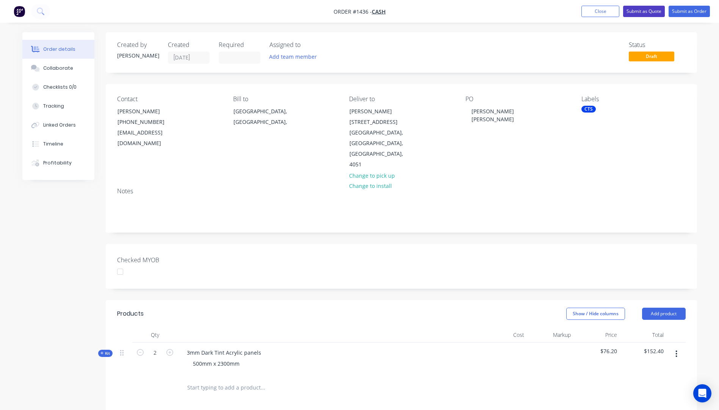
click at [635, 11] on button "Submit as Quote" at bounding box center [644, 11] width 42 height 11
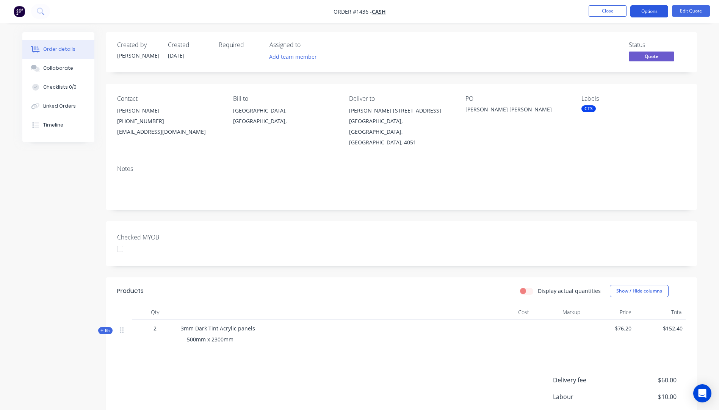
click at [649, 15] on button "Options" at bounding box center [649, 11] width 38 height 12
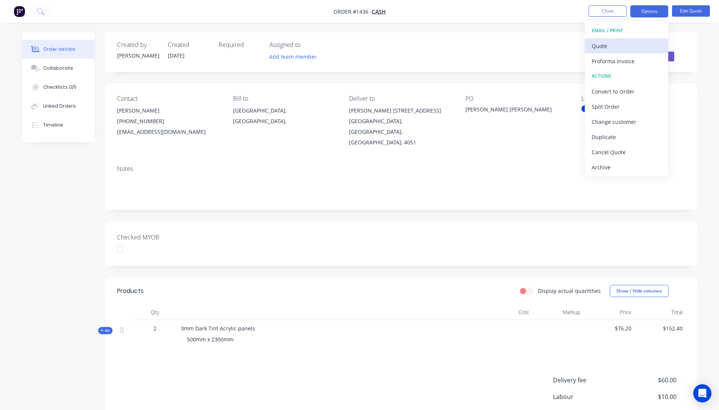
click at [603, 50] on div "Quote" at bounding box center [627, 46] width 70 height 11
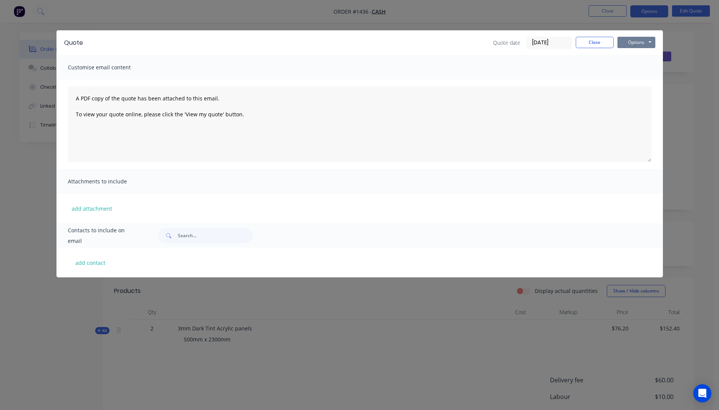
click at [632, 45] on button "Options" at bounding box center [636, 42] width 38 height 11
click at [639, 57] on button "Preview" at bounding box center [641, 56] width 49 height 13
click at [640, 45] on button "Options" at bounding box center [636, 42] width 38 height 11
click at [95, 264] on button "add contact" at bounding box center [90, 262] width 45 height 11
select select "AU"
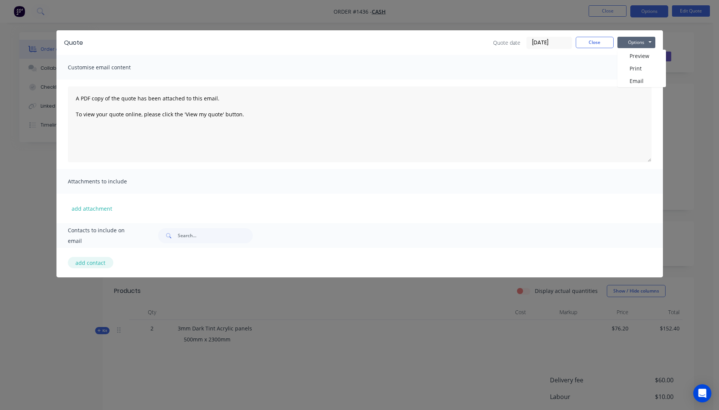
select select "AU"
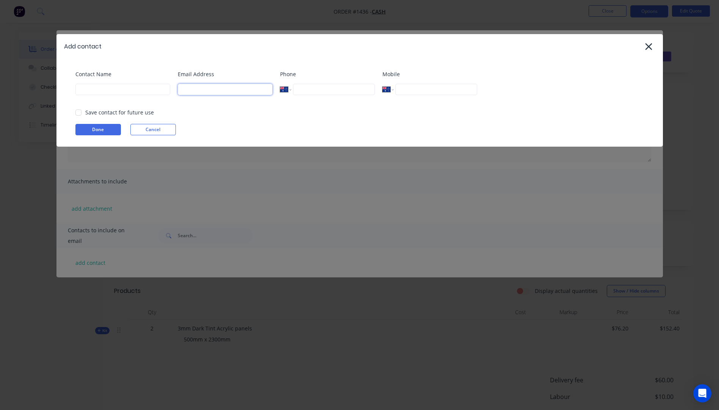
click at [199, 89] on input at bounding box center [225, 89] width 95 height 11
type input "meredith"
click at [123, 93] on input at bounding box center [122, 89] width 95 height 11
type input "Meredith"
click at [221, 91] on input "meredith" at bounding box center [225, 89] width 95 height 11
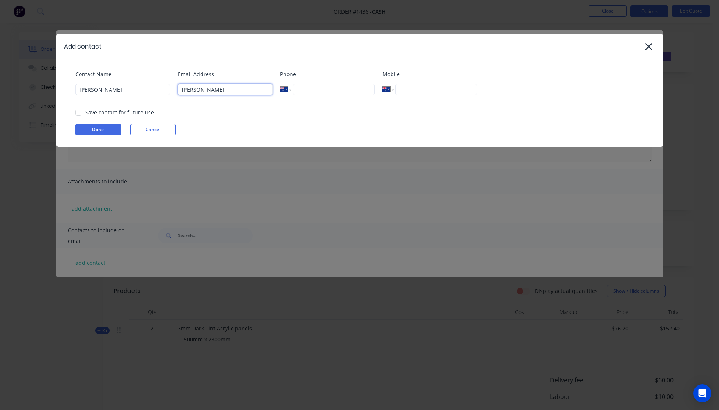
type input "meredithbrothers@icloud.com"
click at [104, 131] on button "Done" at bounding box center [97, 129] width 45 height 11
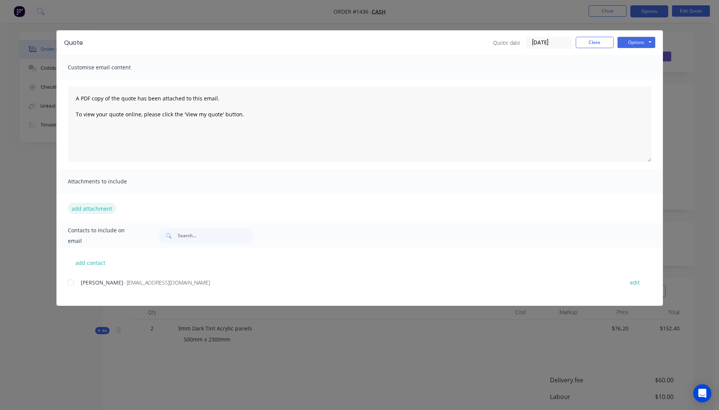
click at [105, 212] on button "add attachment" at bounding box center [92, 208] width 48 height 11
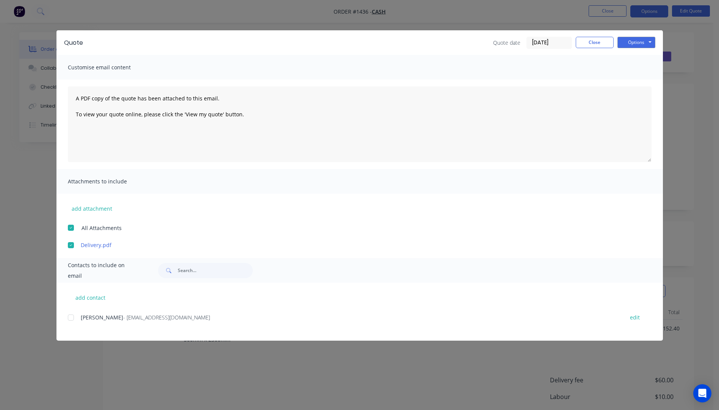
click at [72, 318] on div at bounding box center [70, 317] width 15 height 15
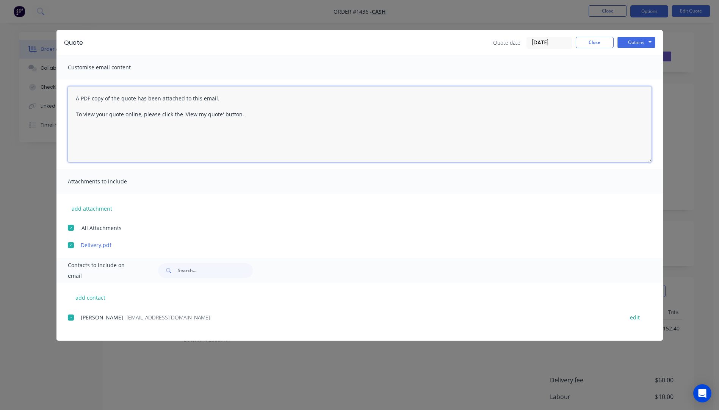
paste textarea "Hi, Please contact us if you have any questions. Regards, Darren sales@allstarp…"
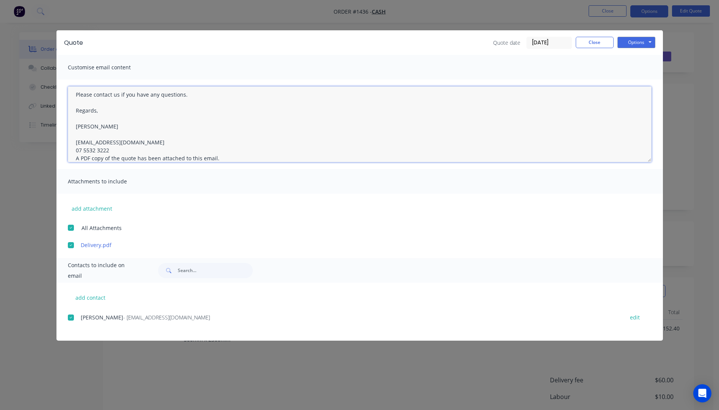
click at [113, 150] on textarea "Hi, Please contact us if you have any questions. Regards, Darren sales@allstarp…" at bounding box center [360, 124] width 584 height 76
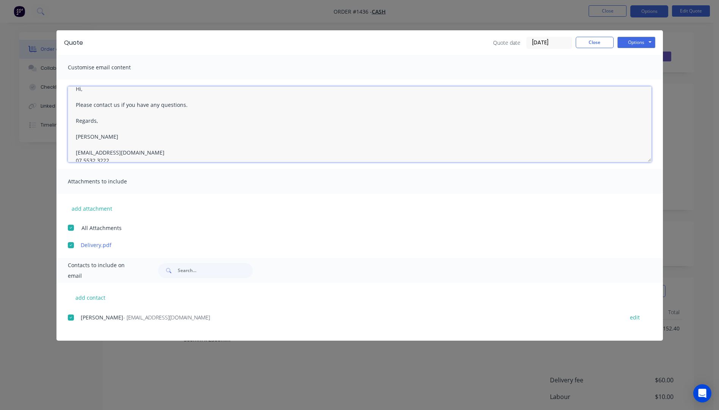
scroll to position [0, 0]
click at [85, 100] on textarea "Hi, Please contact us if you have any questions. Regards, Darren sales@allstarp…" at bounding box center [360, 124] width 584 height 76
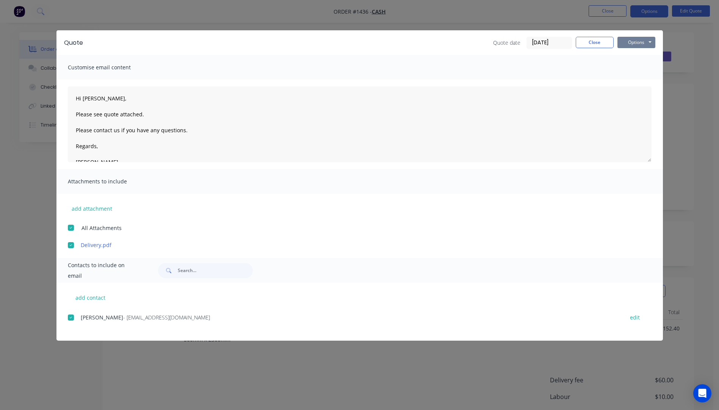
click at [630, 42] on button "Options" at bounding box center [636, 42] width 38 height 11
click at [635, 83] on button "Email" at bounding box center [641, 81] width 49 height 13
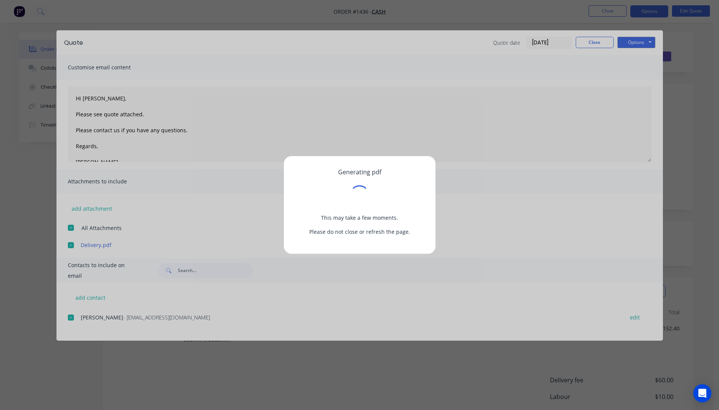
type textarea "A PDF copy of the quote has been attached to this email. To view your quote onl…"
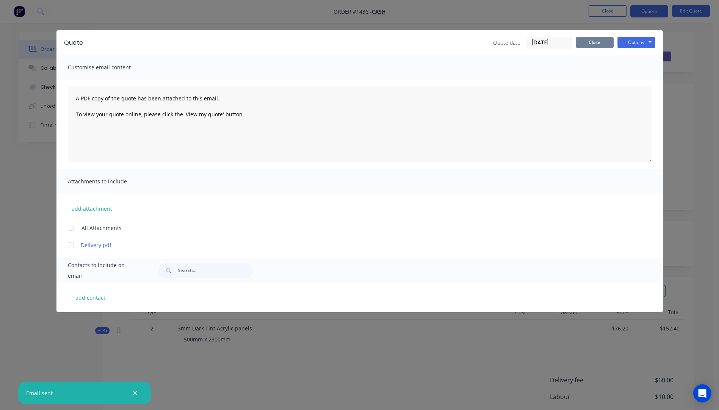
click at [596, 42] on button "Close" at bounding box center [595, 42] width 38 height 11
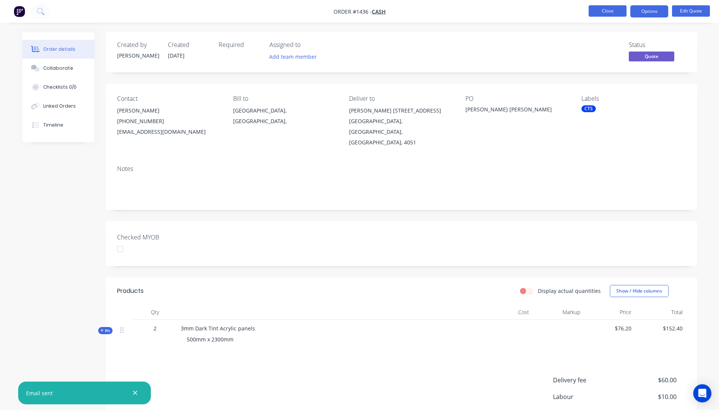
click at [607, 12] on button "Close" at bounding box center [607, 10] width 38 height 11
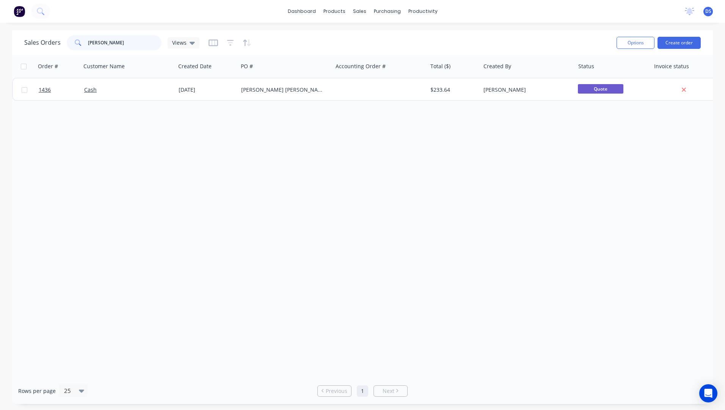
drag, startPoint x: 128, startPoint y: 45, endPoint x: 67, endPoint y: 43, distance: 61.8
click at [67, 43] on div "meredith" at bounding box center [114, 42] width 95 height 15
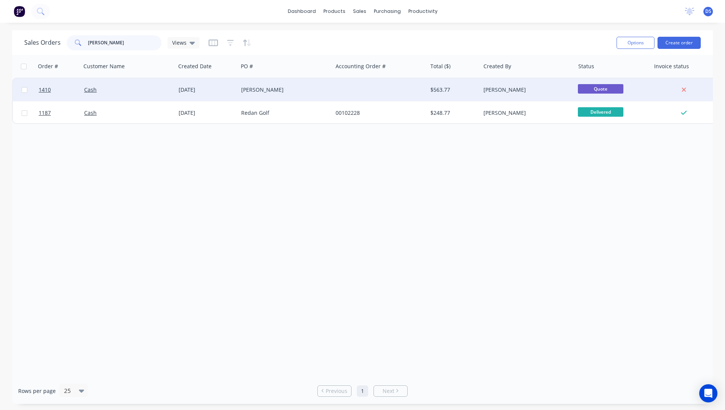
type input "jake"
click at [252, 92] on div "Jake Saunders" at bounding box center [283, 90] width 84 height 8
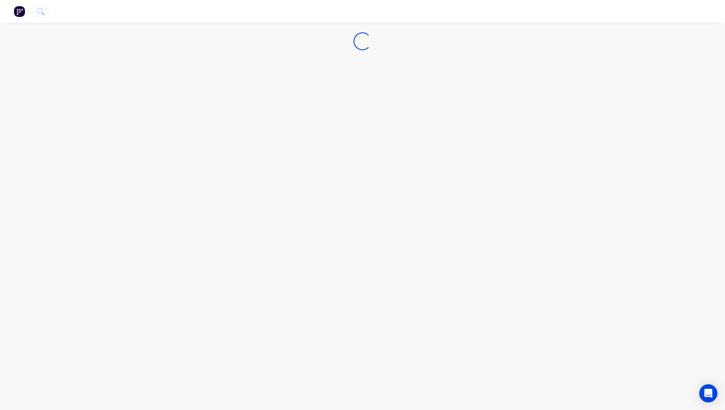
click at [252, 92] on div "Loading..." at bounding box center [362, 205] width 725 height 410
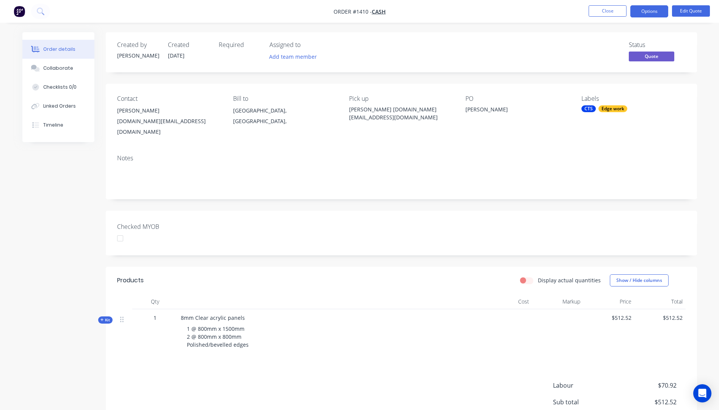
click at [65, 53] on button "Order details" at bounding box center [58, 49] width 72 height 19
click at [101, 318] on icon at bounding box center [101, 320] width 3 height 4
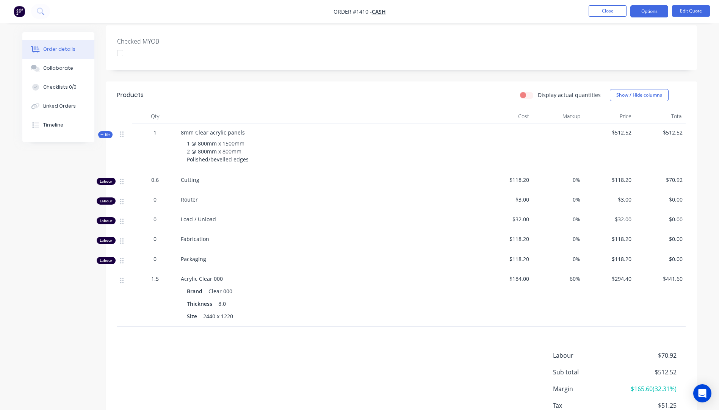
scroll to position [189, 0]
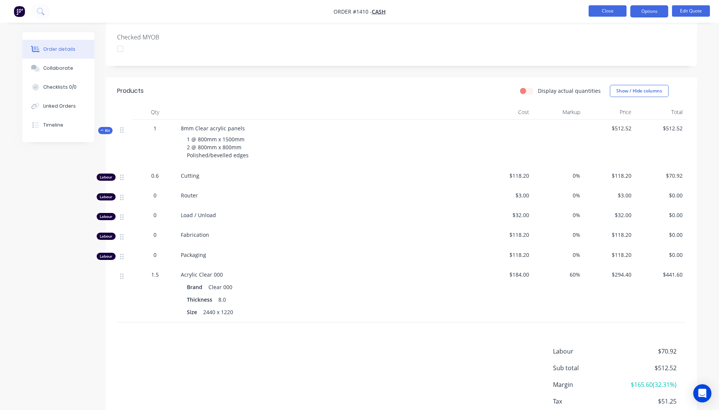
click at [601, 14] on button "Close" at bounding box center [607, 10] width 38 height 11
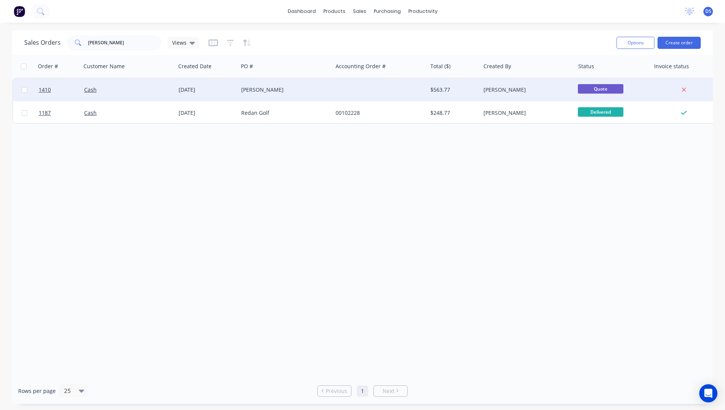
click at [264, 90] on div "Jake Saunders" at bounding box center [283, 90] width 84 height 8
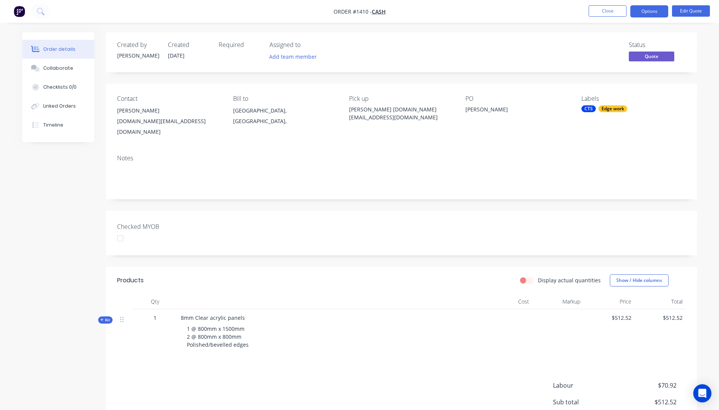
click at [100, 318] on icon at bounding box center [101, 320] width 3 height 4
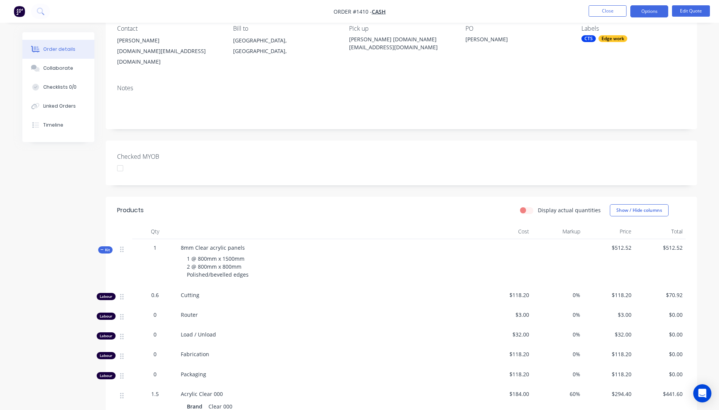
scroll to position [114, 0]
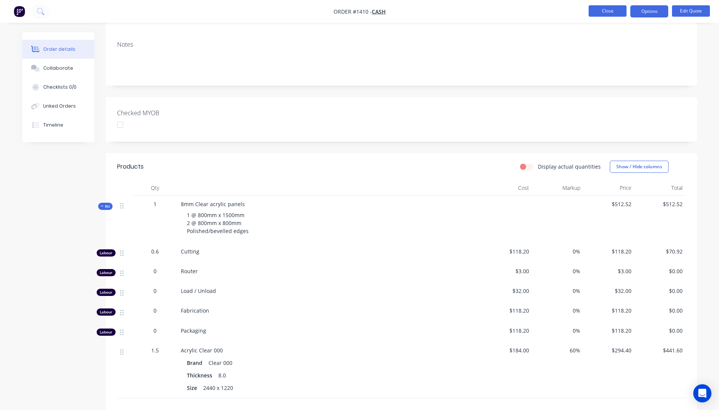
click at [609, 9] on button "Close" at bounding box center [607, 10] width 38 height 11
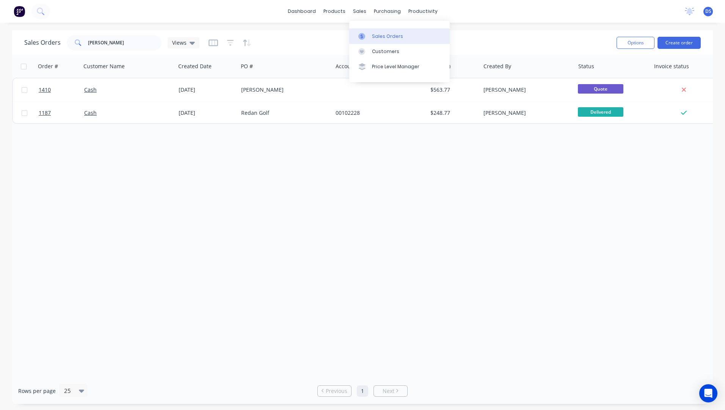
click at [377, 40] on link "Sales Orders" at bounding box center [399, 35] width 100 height 15
click at [376, 39] on div "Sales Orders" at bounding box center [387, 36] width 31 height 7
drag, startPoint x: 111, startPoint y: 43, endPoint x: 74, endPoint y: 39, distance: 38.2
click at [74, 39] on div "jake" at bounding box center [114, 42] width 95 height 15
